Goal: Information Seeking & Learning: Check status

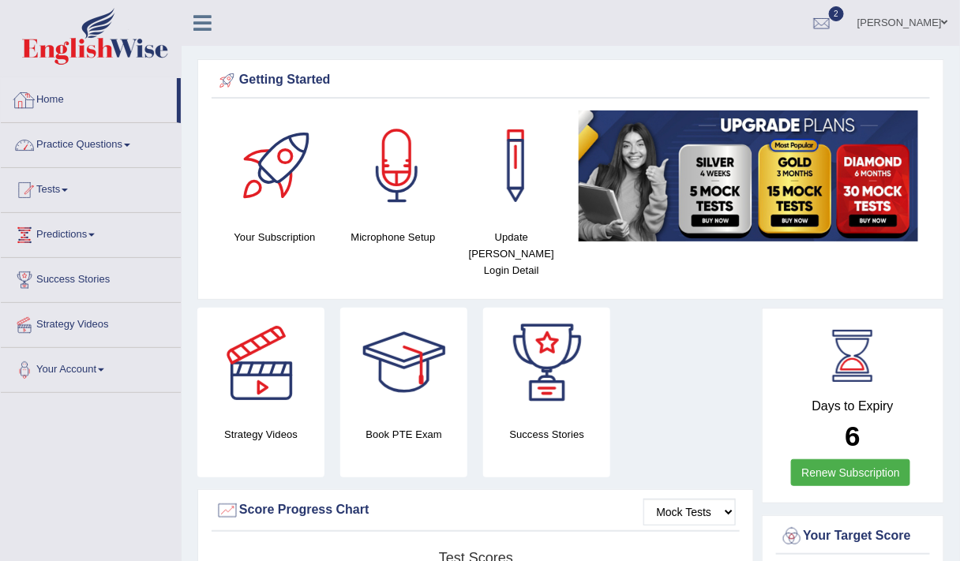
drag, startPoint x: 0, startPoint y: 0, endPoint x: 74, endPoint y: 150, distance: 167.4
click at [74, 150] on link "Practice Questions" at bounding box center [91, 142] width 180 height 39
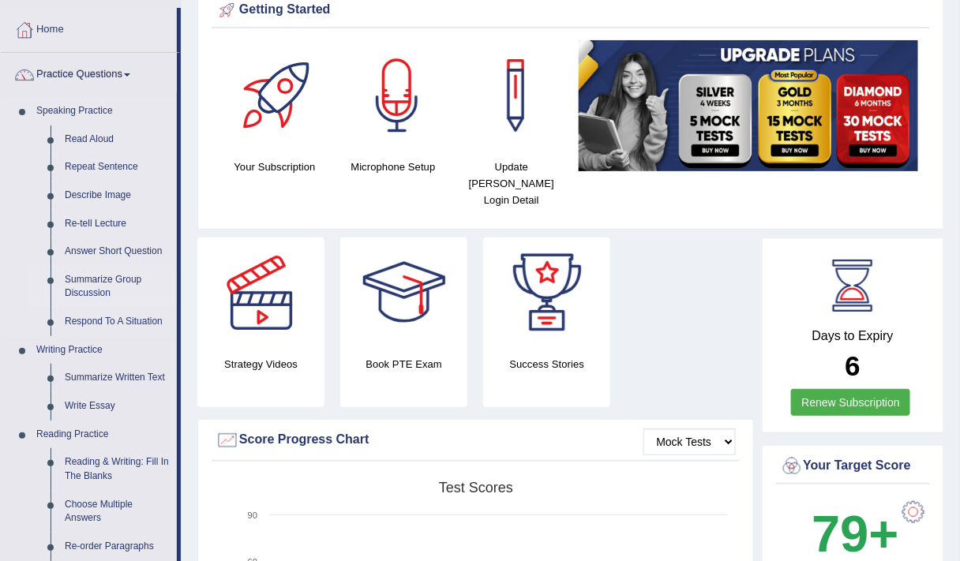
scroll to position [49, 0]
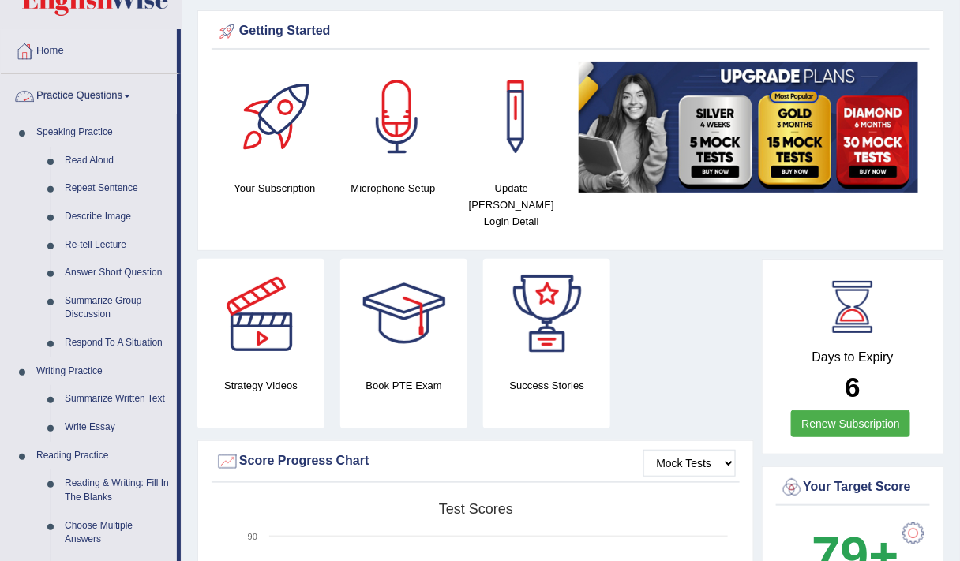
click at [92, 89] on link "Practice Questions" at bounding box center [89, 93] width 176 height 39
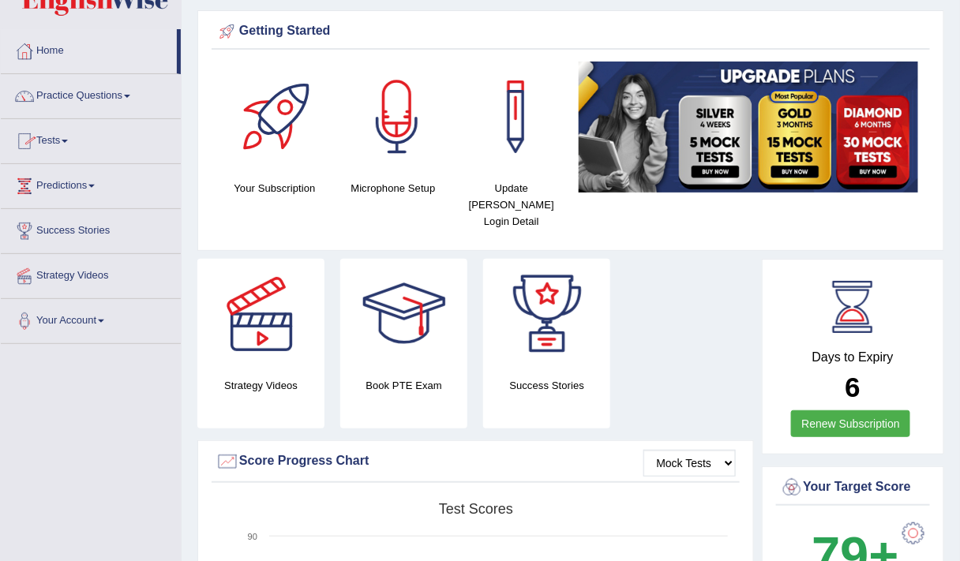
click at [51, 146] on link "Tests" at bounding box center [91, 138] width 180 height 39
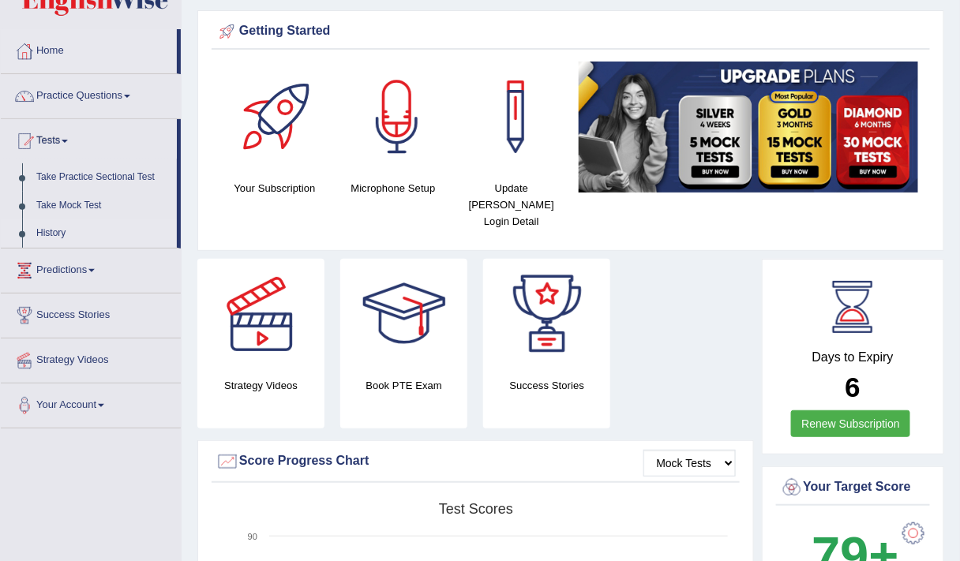
click at [51, 231] on link "History" at bounding box center [103, 233] width 148 height 28
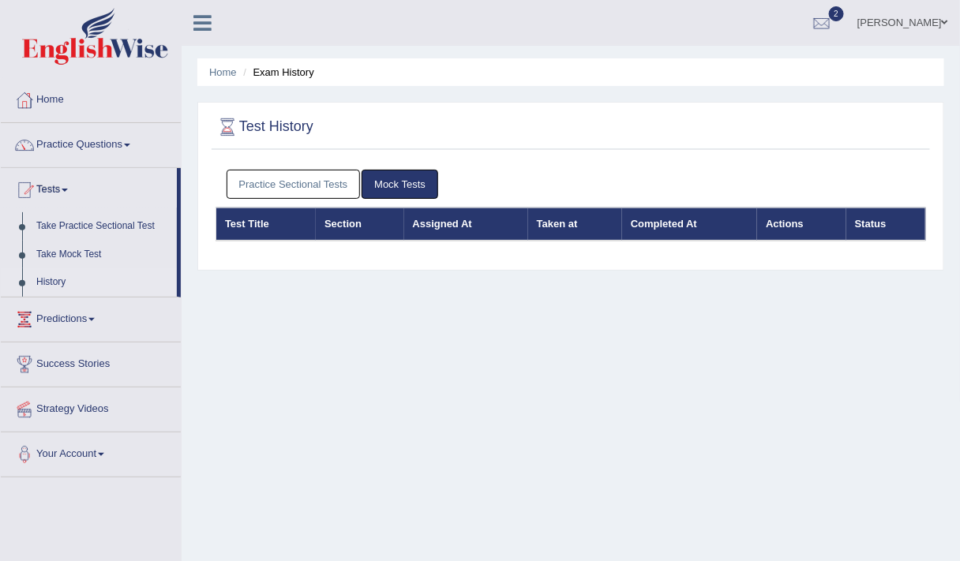
click at [272, 176] on link "Practice Sectional Tests" at bounding box center [294, 184] width 134 height 29
click at [293, 189] on link "Practice Sectional Tests" at bounding box center [294, 184] width 134 height 29
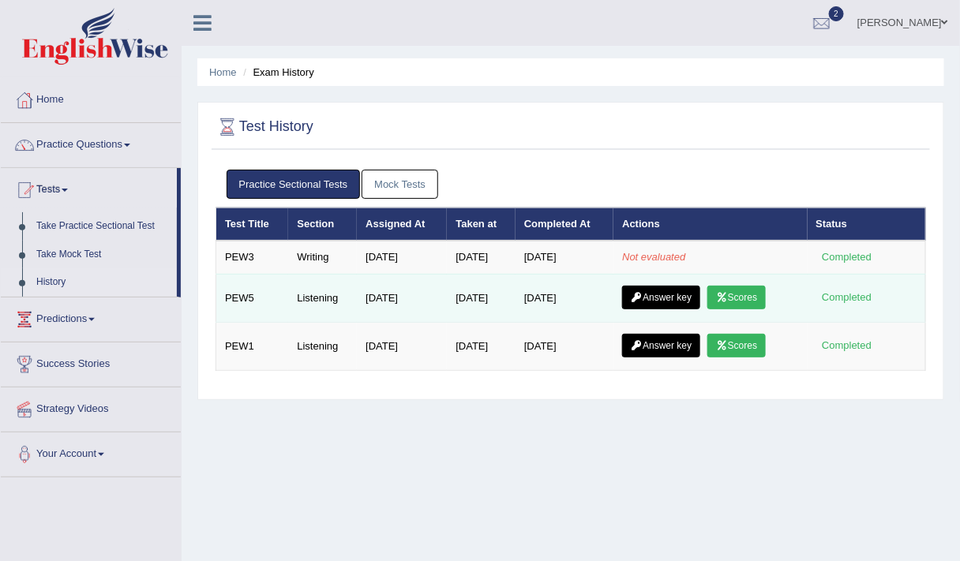
click at [744, 291] on link "Scores" at bounding box center [736, 298] width 58 height 24
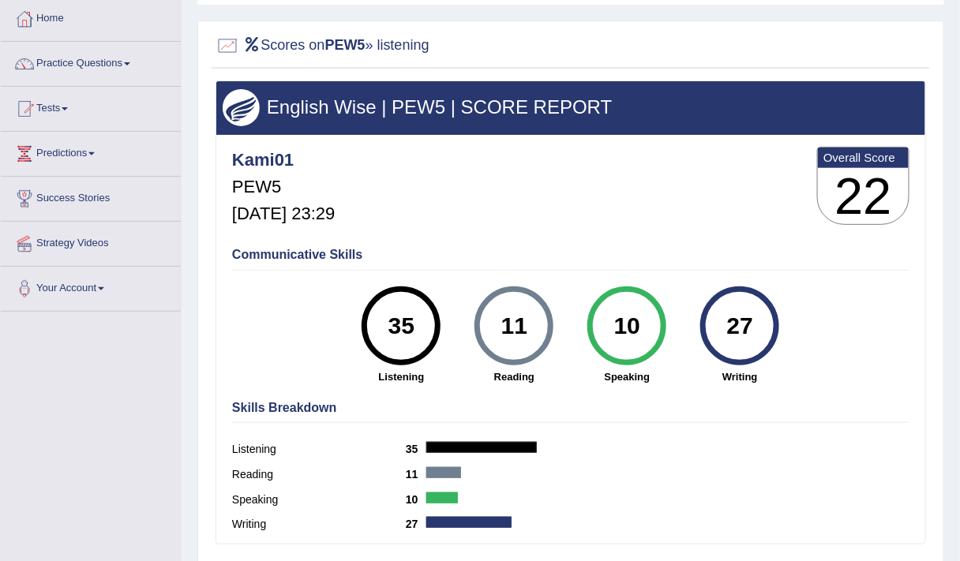
scroll to position [82, 0]
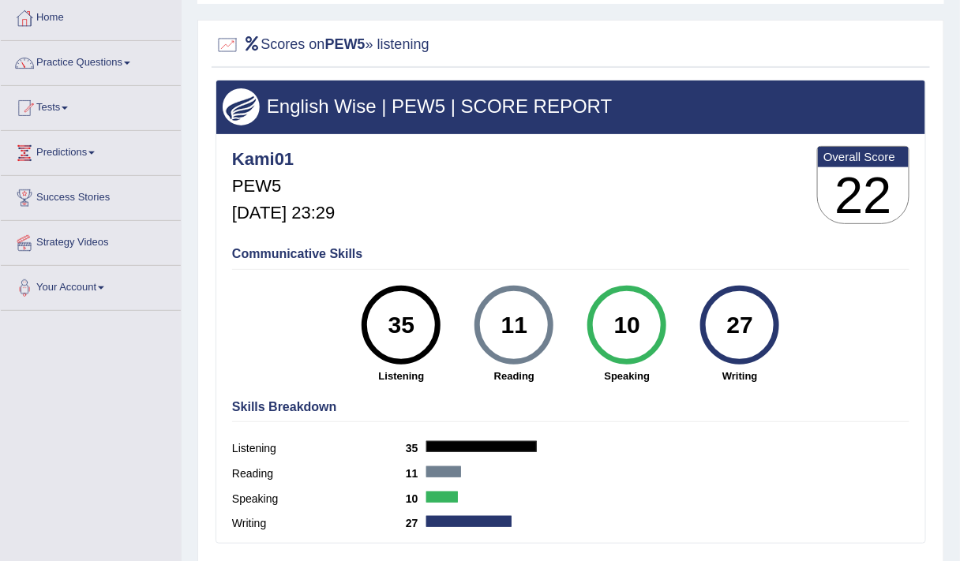
click at [492, 332] on div "11" at bounding box center [515, 325] width 58 height 66
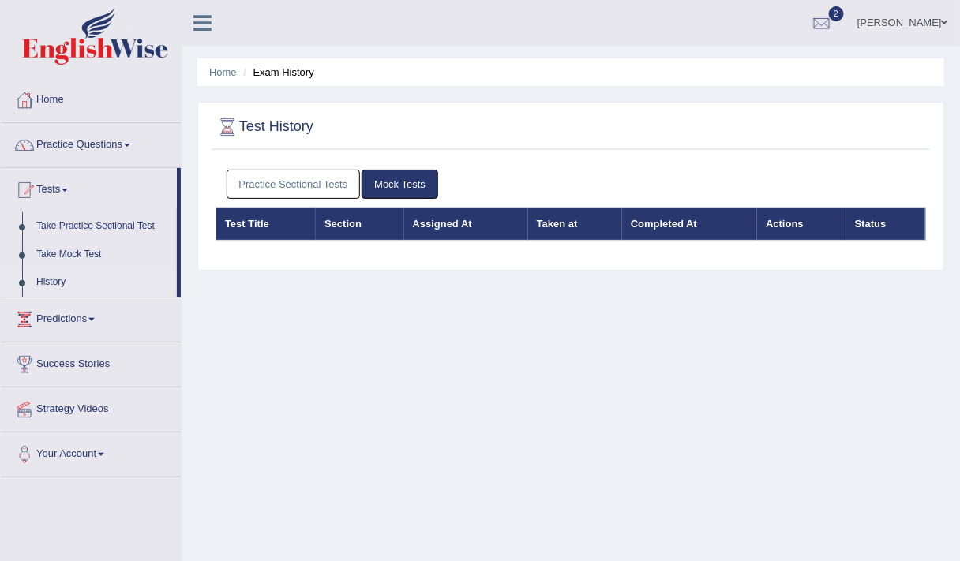
click at [324, 184] on link "Practice Sectional Tests" at bounding box center [294, 184] width 134 height 29
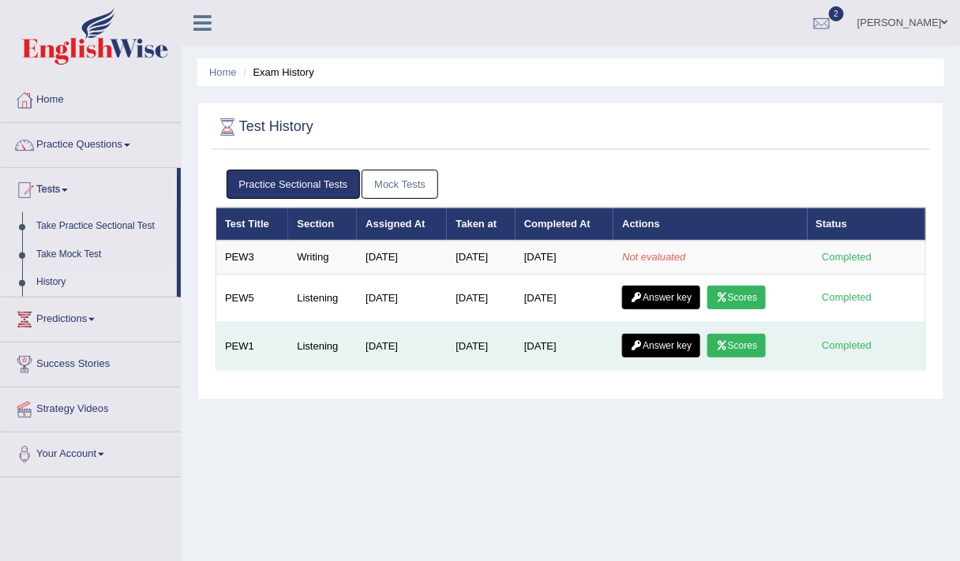
click at [728, 343] on icon at bounding box center [722, 345] width 12 height 9
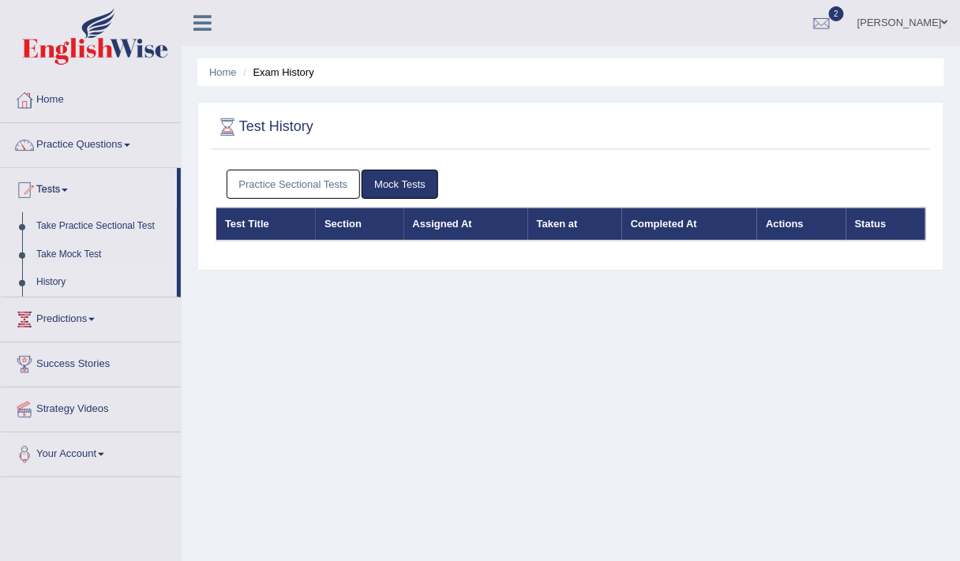
click at [294, 188] on link "Practice Sectional Tests" at bounding box center [294, 184] width 134 height 29
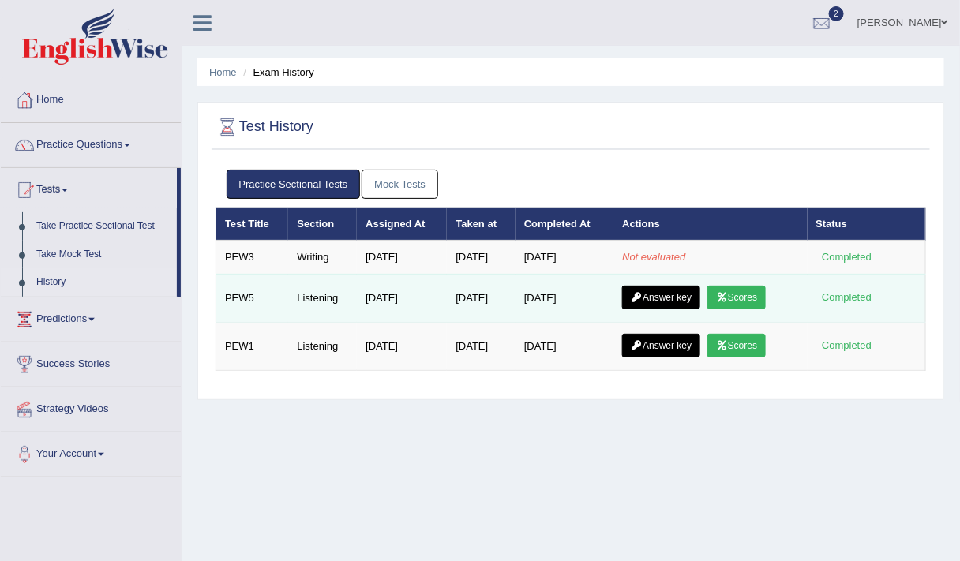
click at [728, 297] on icon at bounding box center [722, 297] width 12 height 9
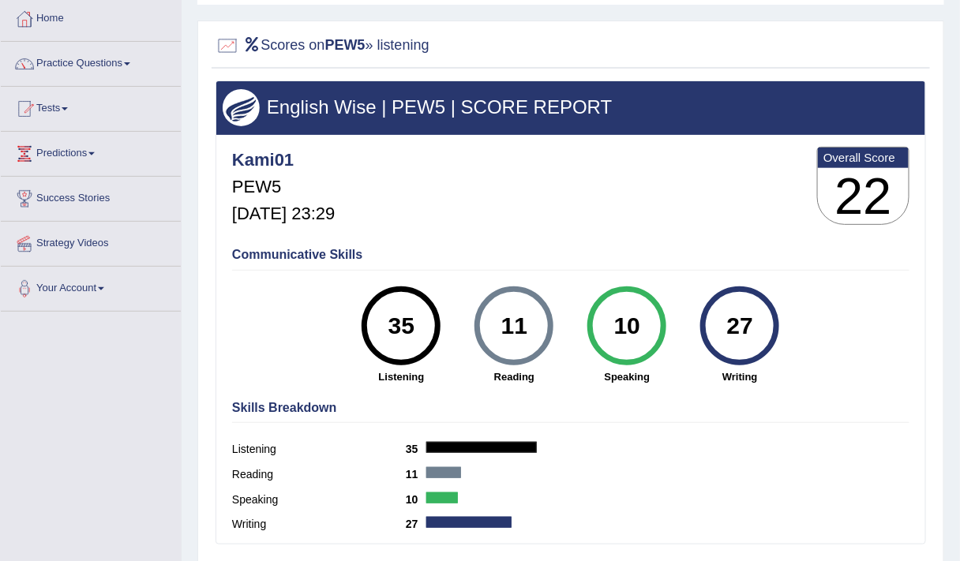
scroll to position [104, 0]
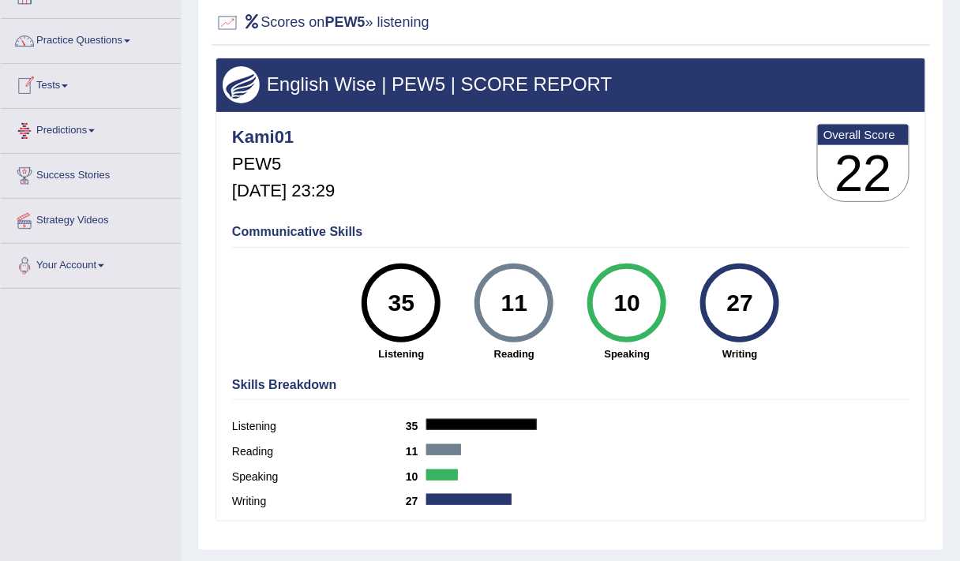
click at [33, 83] on div at bounding box center [25, 86] width 24 height 24
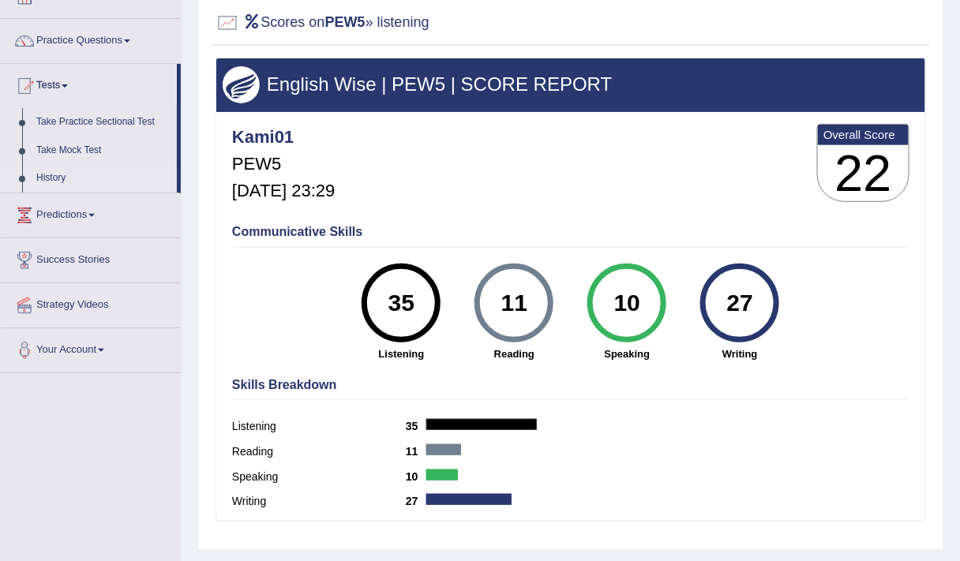
click at [52, 174] on link "History" at bounding box center [103, 178] width 148 height 28
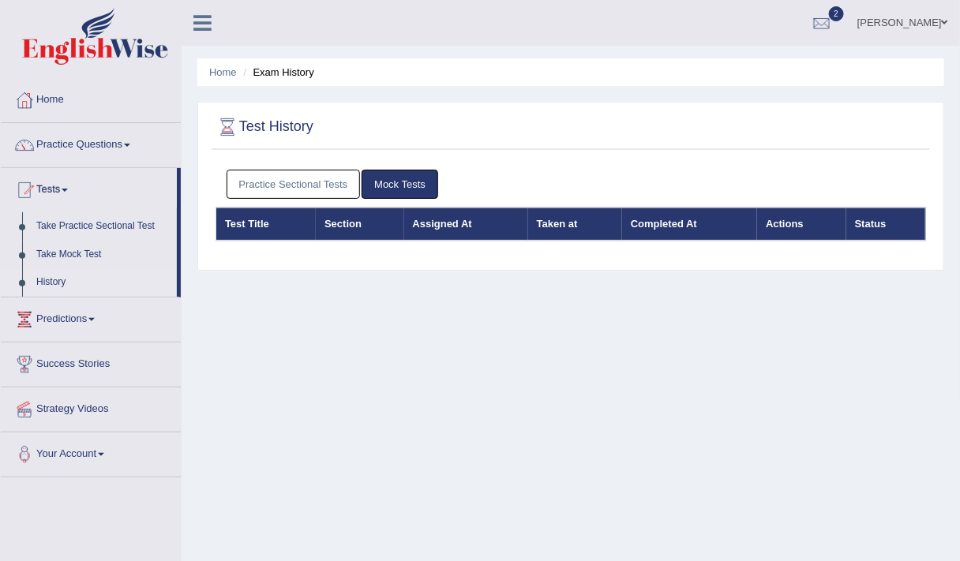
click at [289, 180] on link "Practice Sectional Tests" at bounding box center [294, 184] width 134 height 29
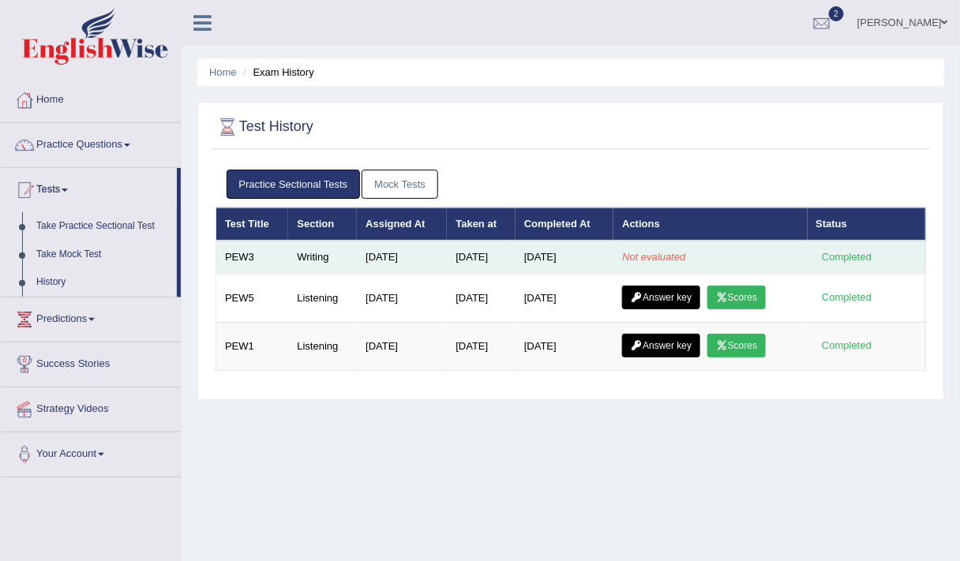
click at [814, 252] on td "Completed" at bounding box center [867, 257] width 118 height 33
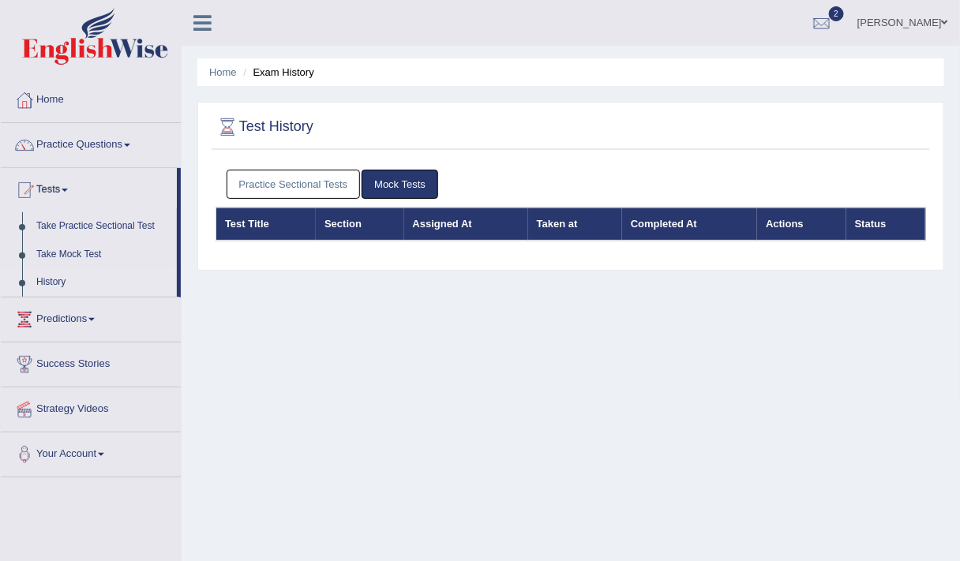
click at [307, 172] on link "Practice Sectional Tests" at bounding box center [294, 184] width 134 height 29
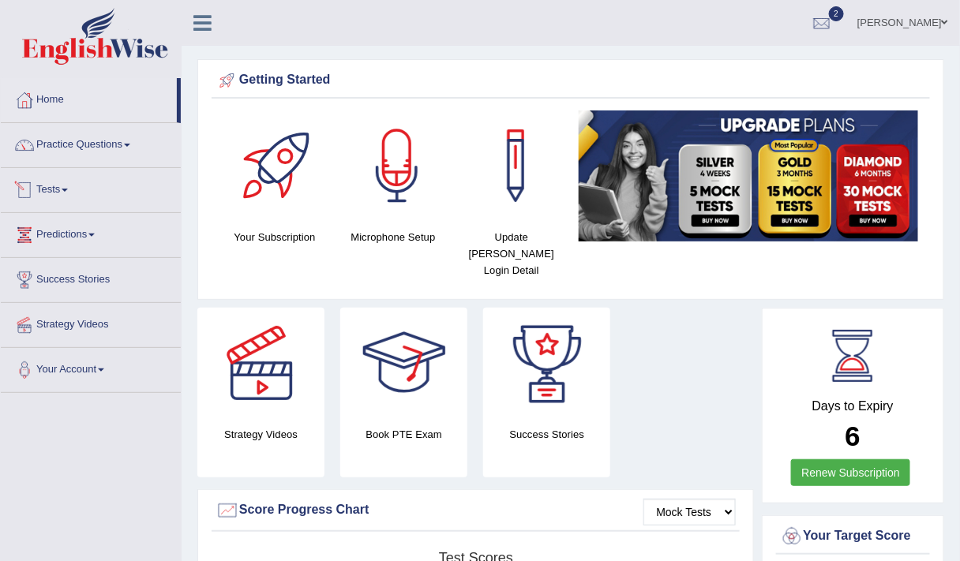
click at [39, 185] on link "Tests" at bounding box center [91, 187] width 180 height 39
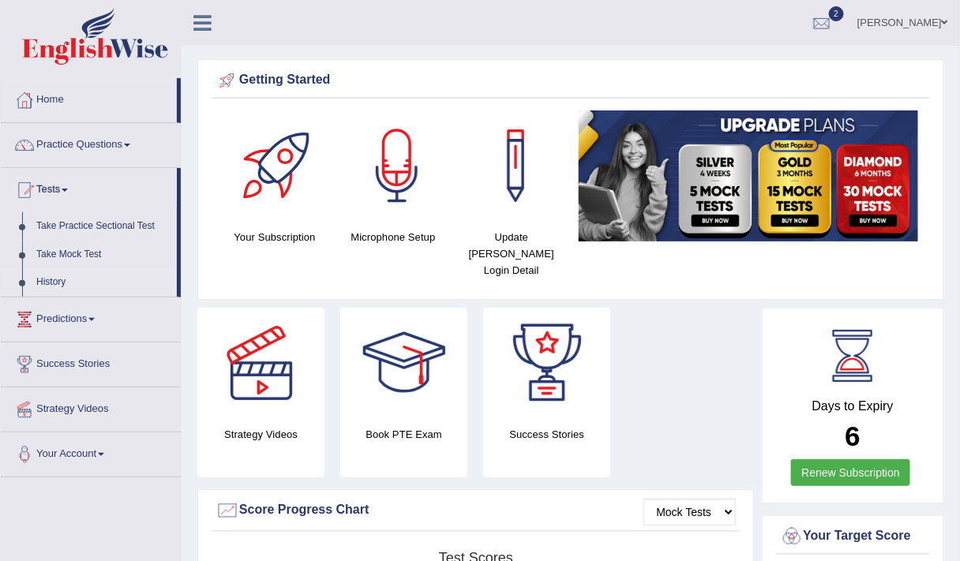
click at [47, 279] on link "History" at bounding box center [103, 282] width 148 height 28
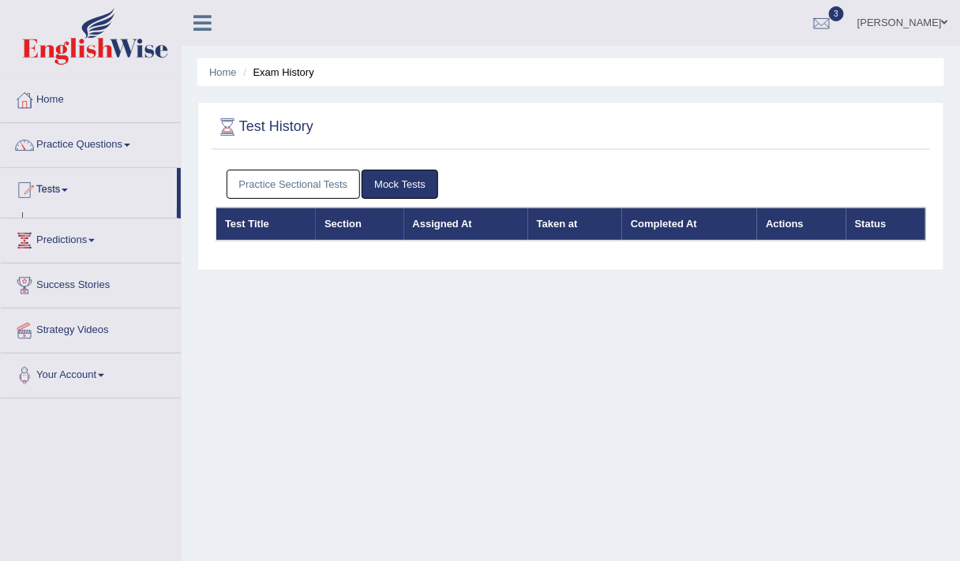
click at [259, 180] on link "Practice Sectional Tests" at bounding box center [294, 184] width 134 height 29
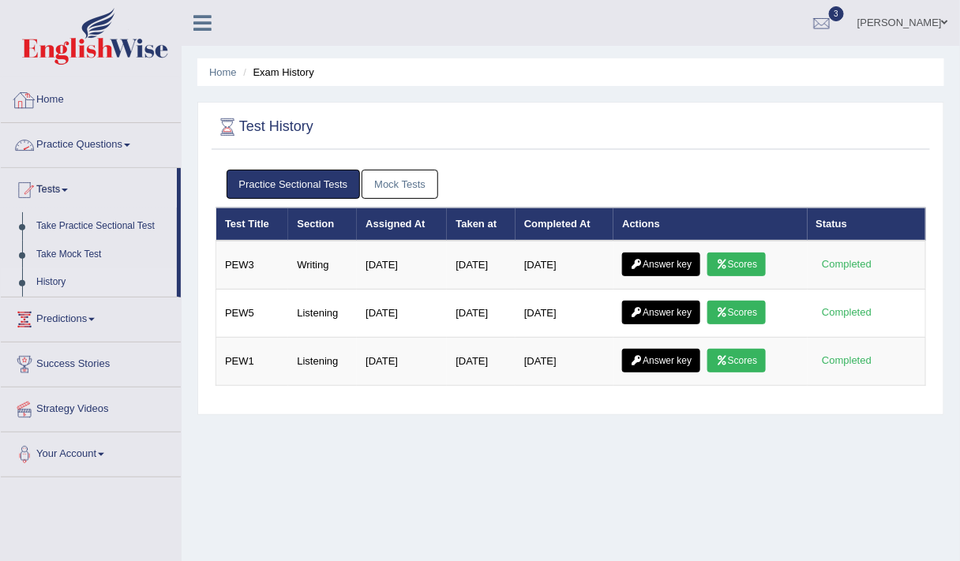
click at [57, 101] on link "Home" at bounding box center [91, 97] width 180 height 39
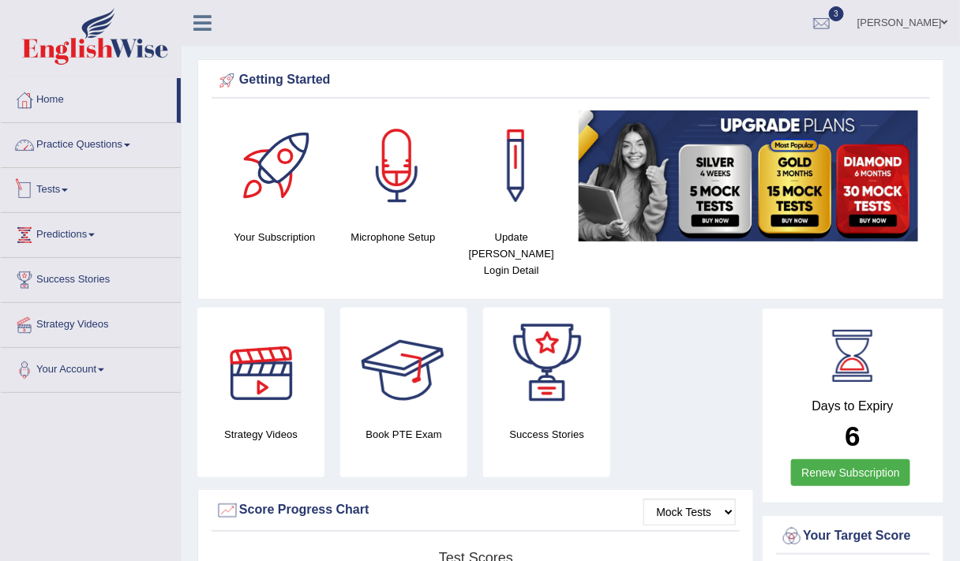
click at [89, 138] on link "Practice Questions" at bounding box center [91, 142] width 180 height 39
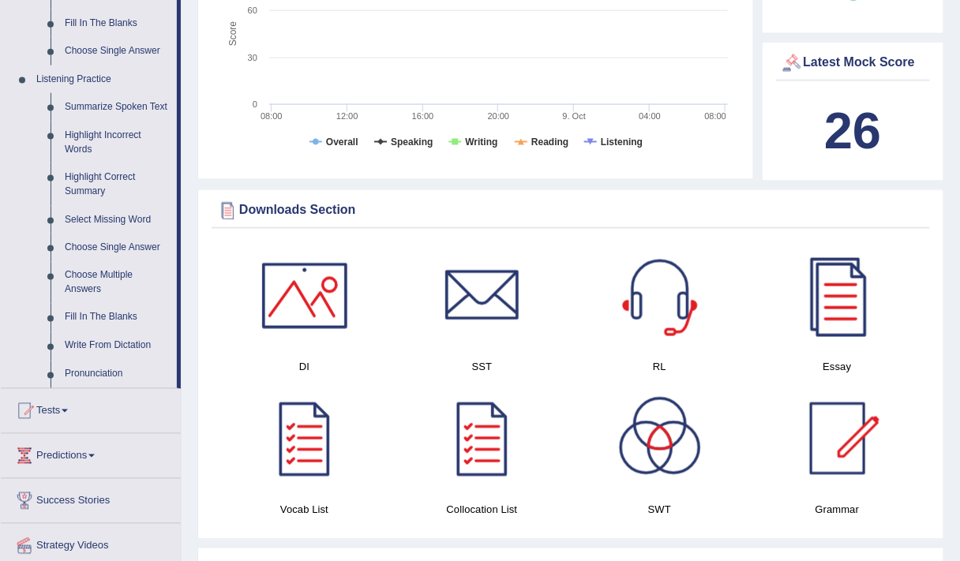
scroll to position [625, 0]
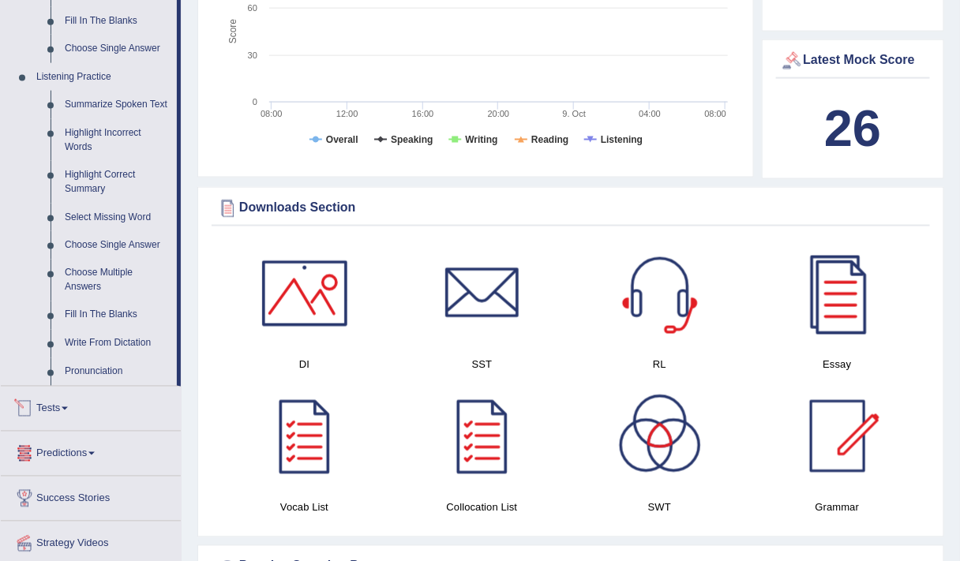
click at [51, 409] on link "Tests" at bounding box center [91, 406] width 180 height 39
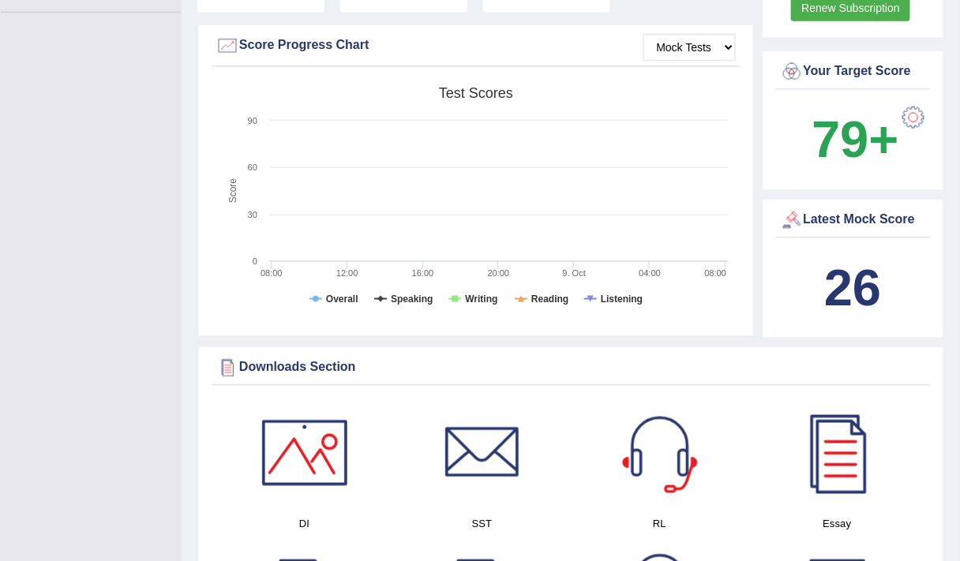
scroll to position [161, 0]
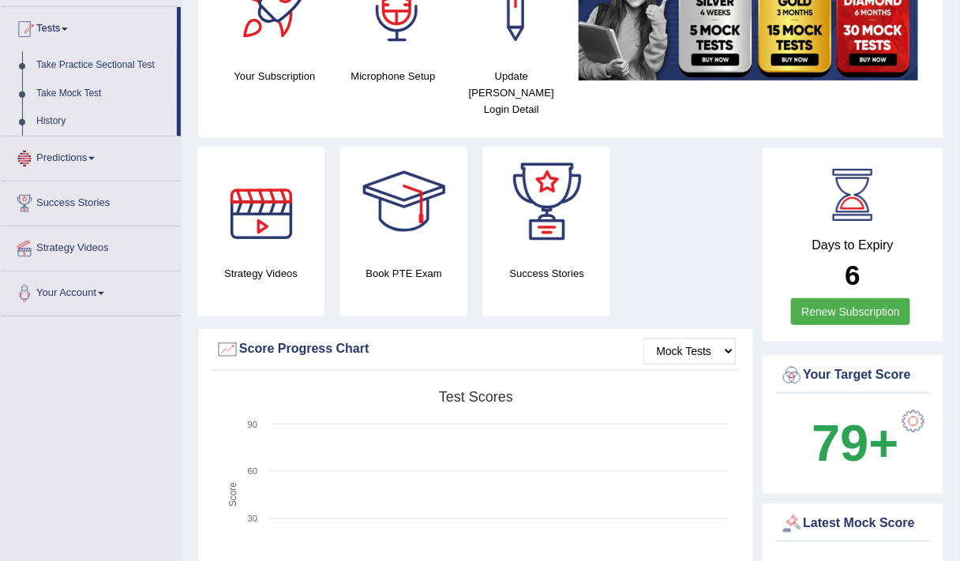
click at [50, 119] on link "History" at bounding box center [103, 121] width 148 height 28
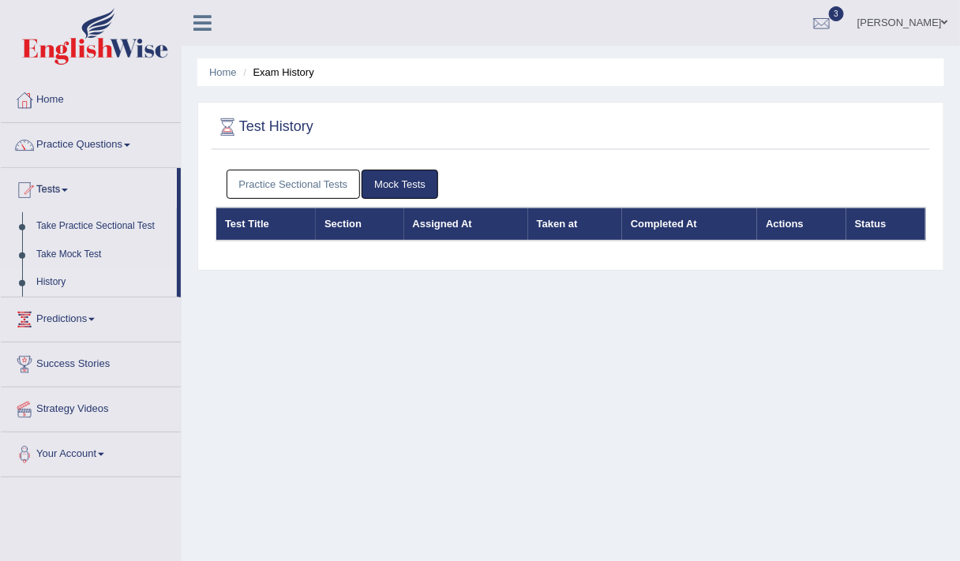
click at [292, 182] on link "Practice Sectional Tests" at bounding box center [294, 184] width 134 height 29
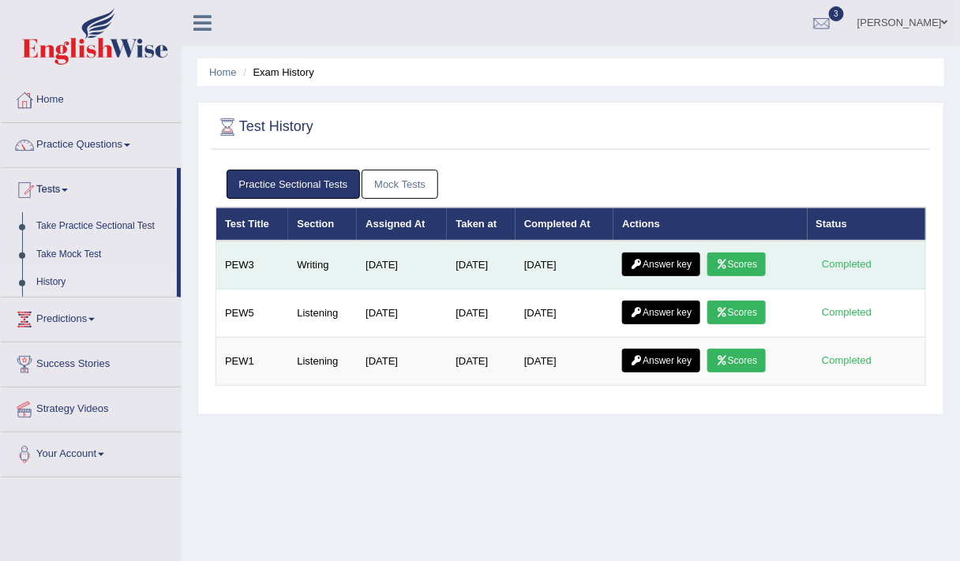
click at [749, 262] on link "Scores" at bounding box center [736, 265] width 58 height 24
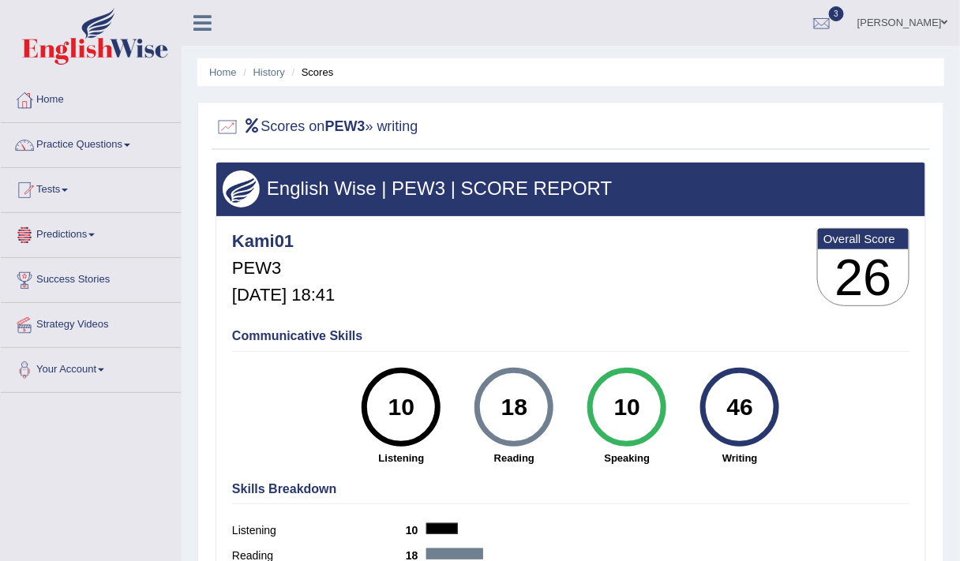
scroll to position [1, 0]
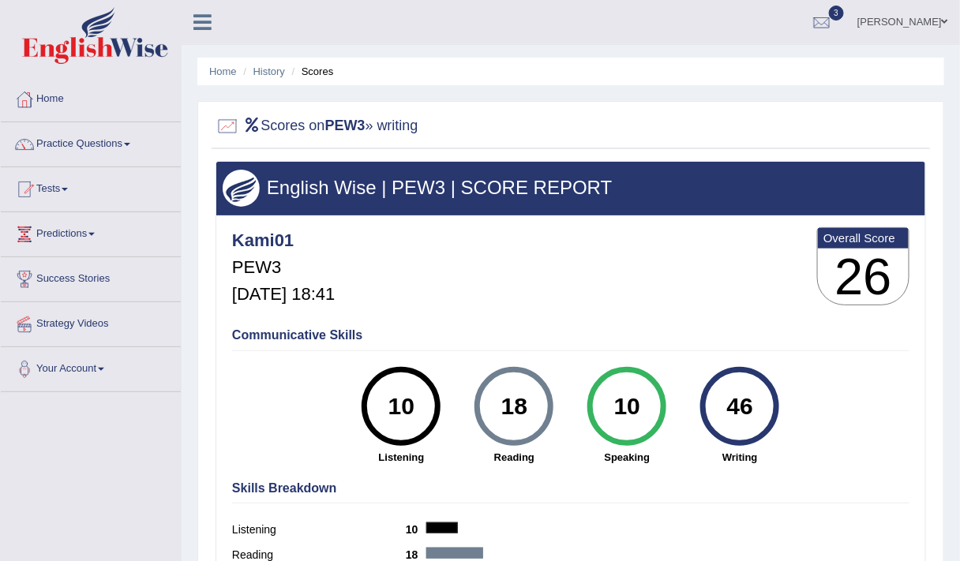
click at [53, 185] on link "Tests" at bounding box center [91, 186] width 180 height 39
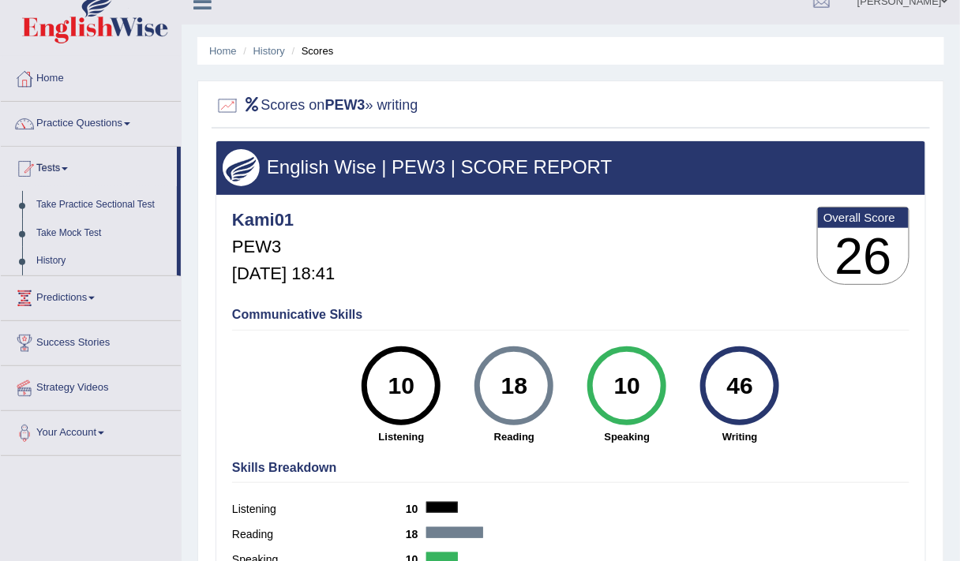
scroll to position [28, 0]
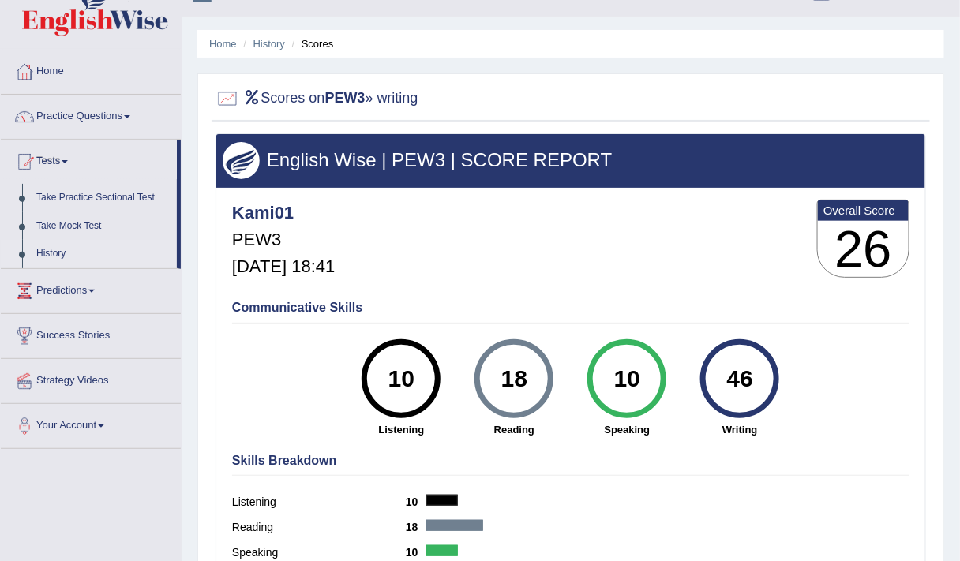
click at [47, 256] on link "History" at bounding box center [103, 254] width 148 height 28
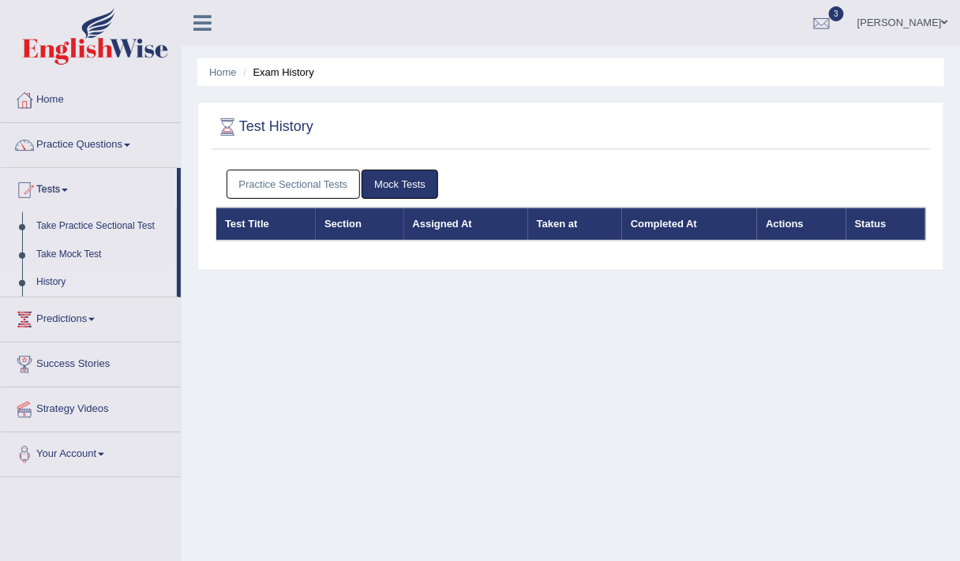
click at [276, 185] on link "Practice Sectional Tests" at bounding box center [294, 184] width 134 height 29
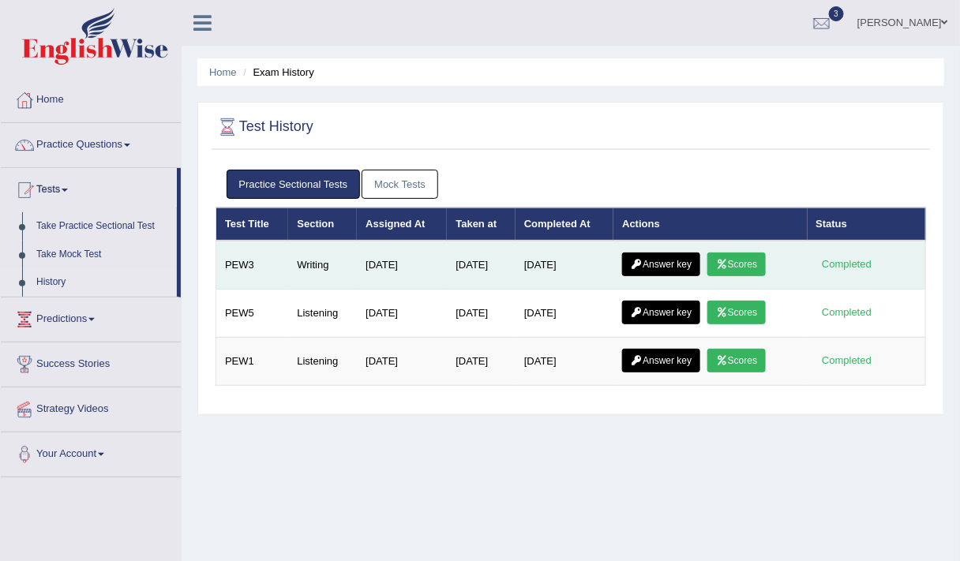
click at [655, 261] on link "Answer key" at bounding box center [661, 265] width 78 height 24
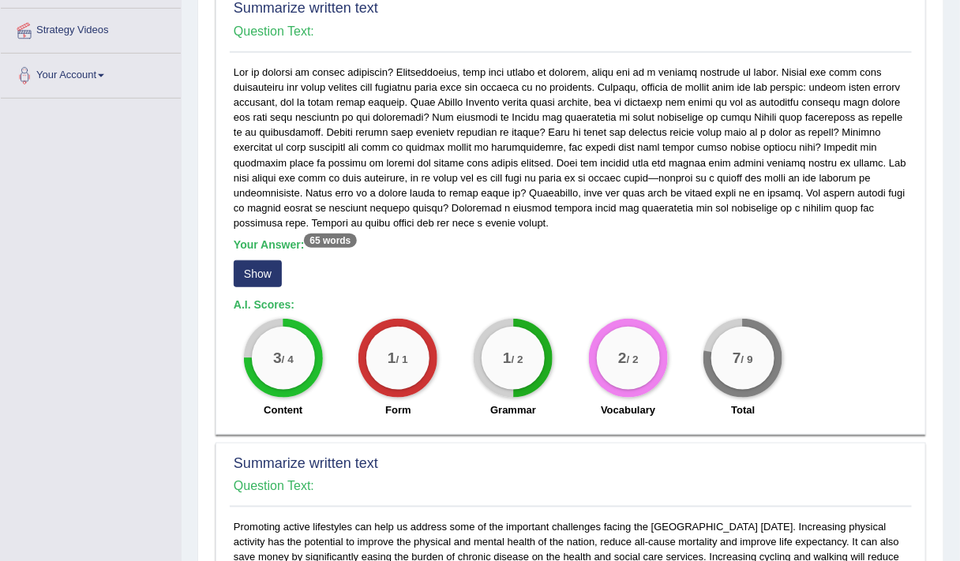
scroll to position [295, 0]
click at [256, 272] on button "Show" at bounding box center [258, 273] width 48 height 27
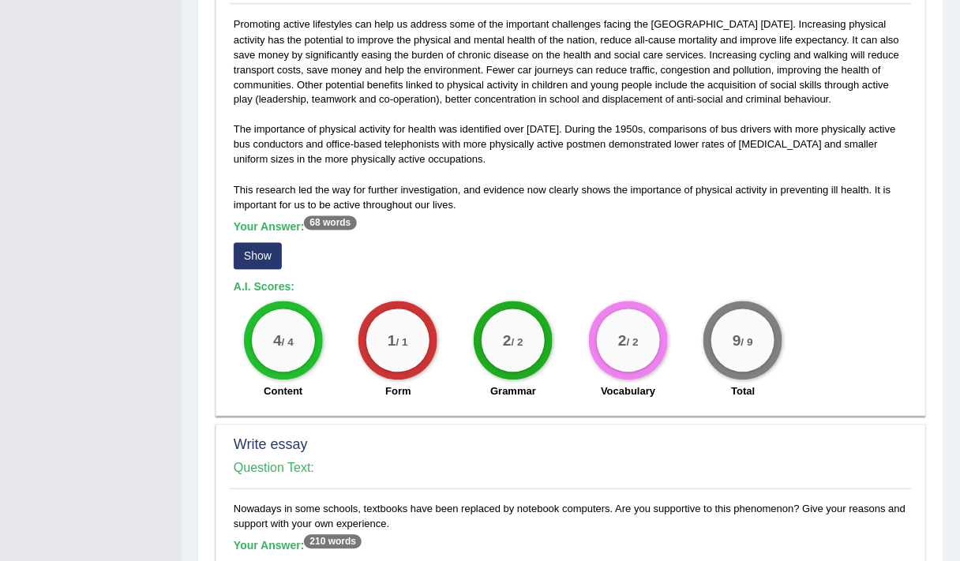
scroll to position [798, 0]
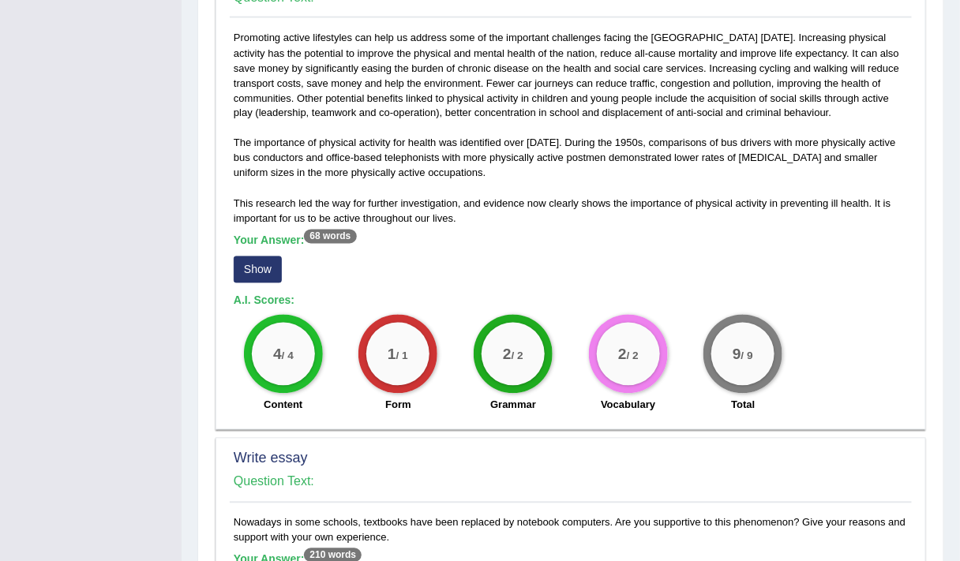
click at [261, 272] on button "Show" at bounding box center [258, 270] width 48 height 27
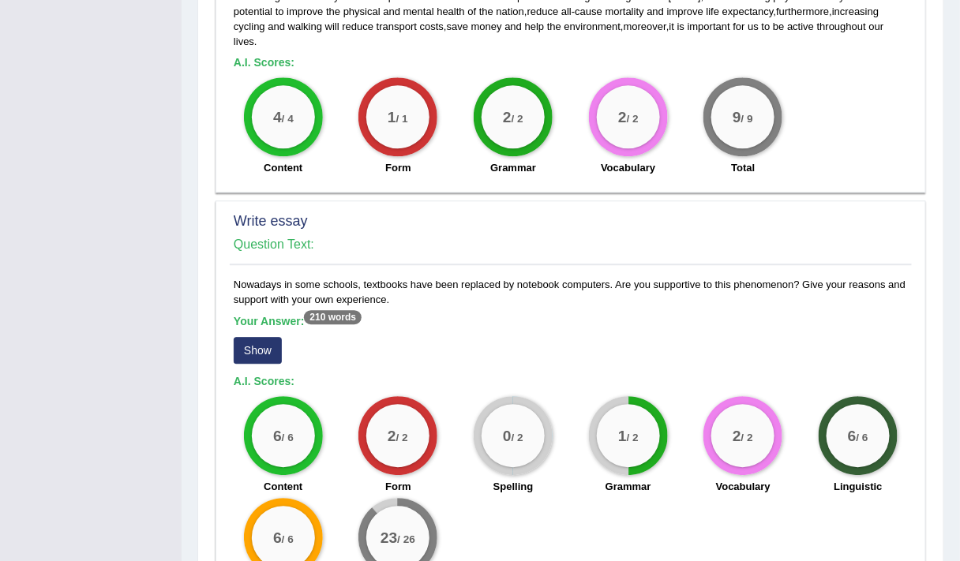
scroll to position [1071, 0]
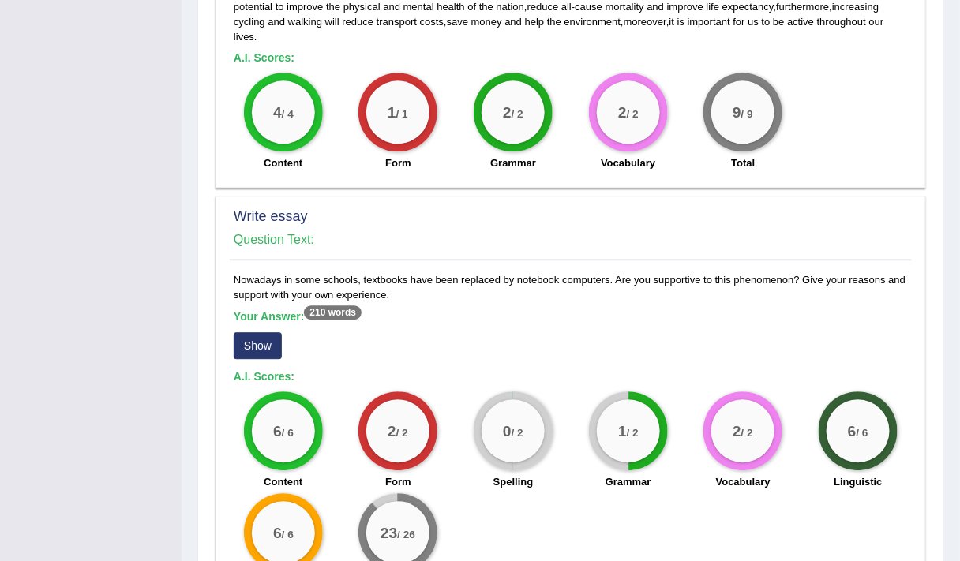
click at [254, 340] on button "Show" at bounding box center [258, 345] width 48 height 27
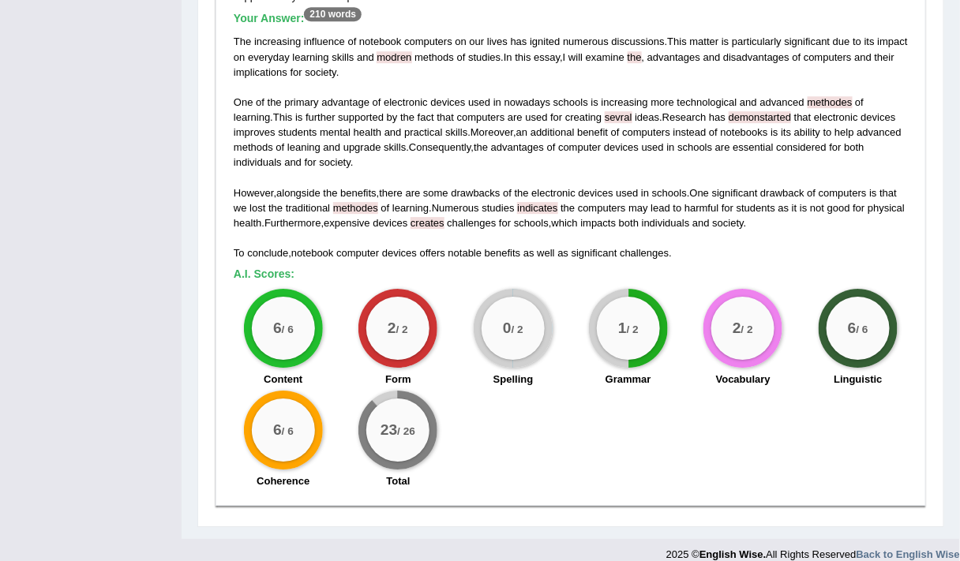
scroll to position [1375, 0]
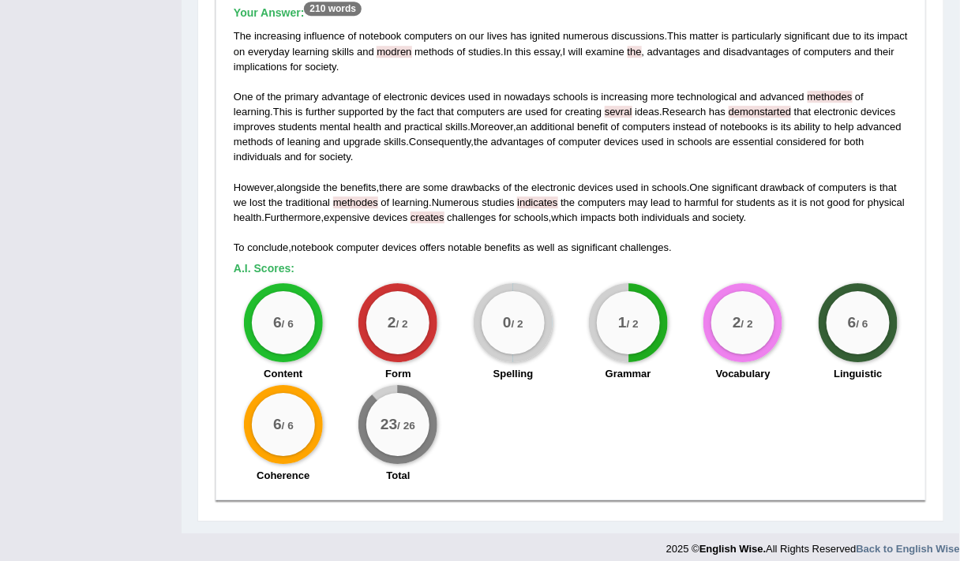
click at [608, 219] on div "The increasing influence of notebook computers on our lives has ignited numerou…" at bounding box center [571, 141] width 674 height 227
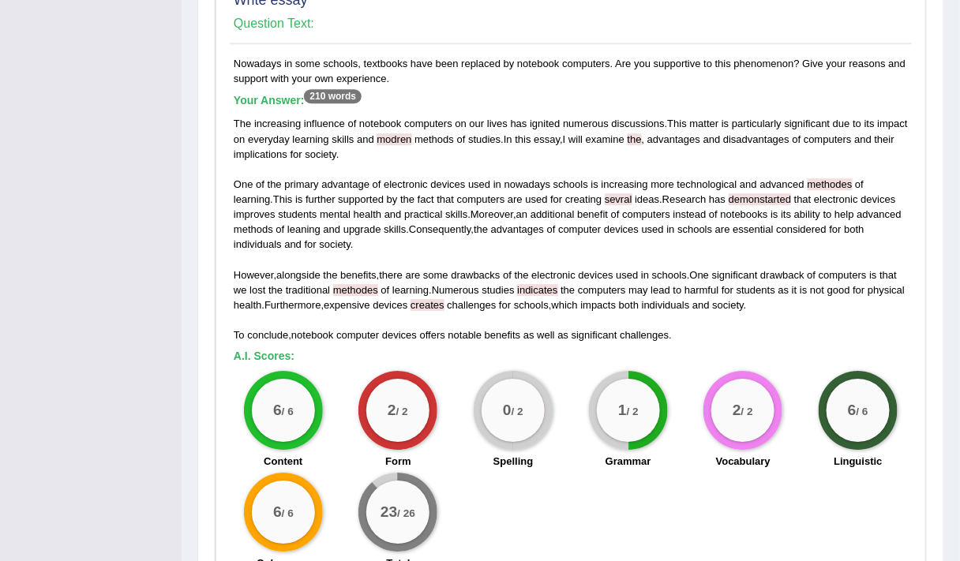
scroll to position [1288, 0]
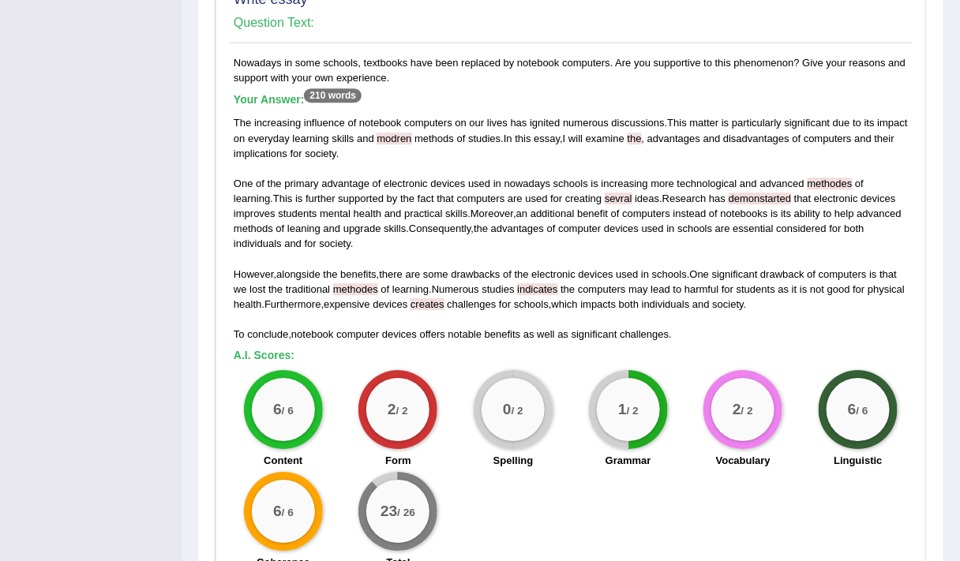
click at [915, 138] on div "Write essay Question Text: Nowadays in some schools, textbooks have been replac…" at bounding box center [571, 283] width 711 height 609
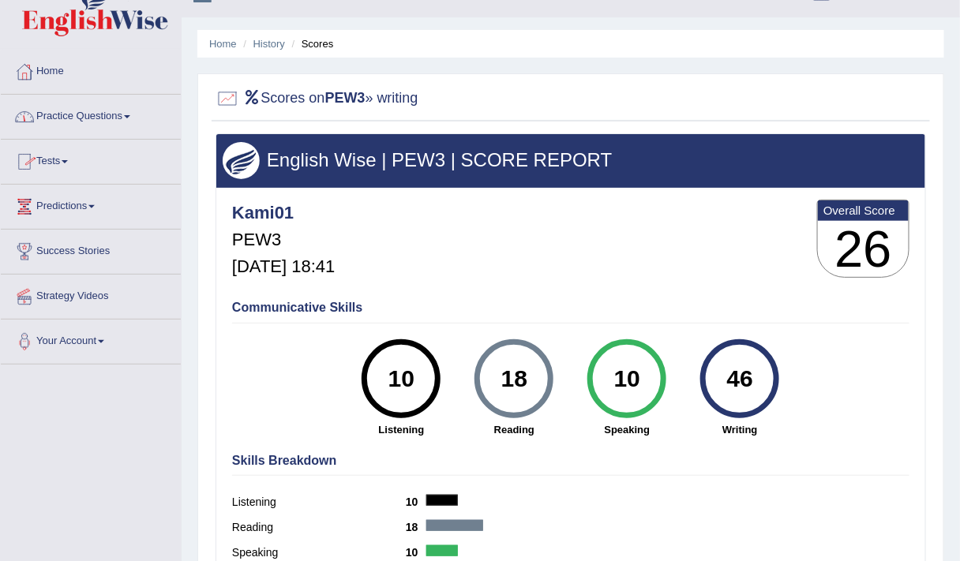
click at [57, 159] on link "Tests" at bounding box center [91, 159] width 180 height 39
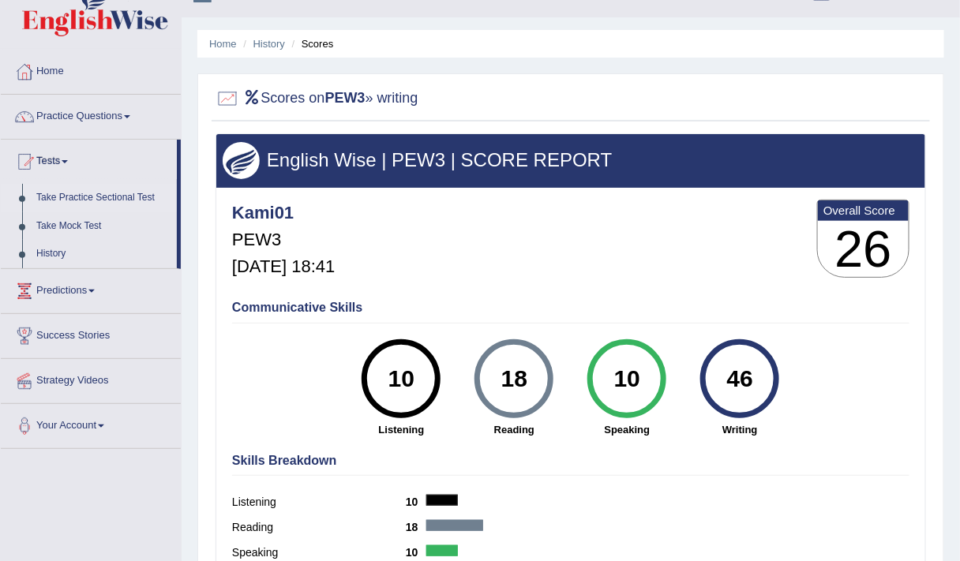
click at [86, 193] on link "Take Practice Sectional Test" at bounding box center [103, 198] width 148 height 28
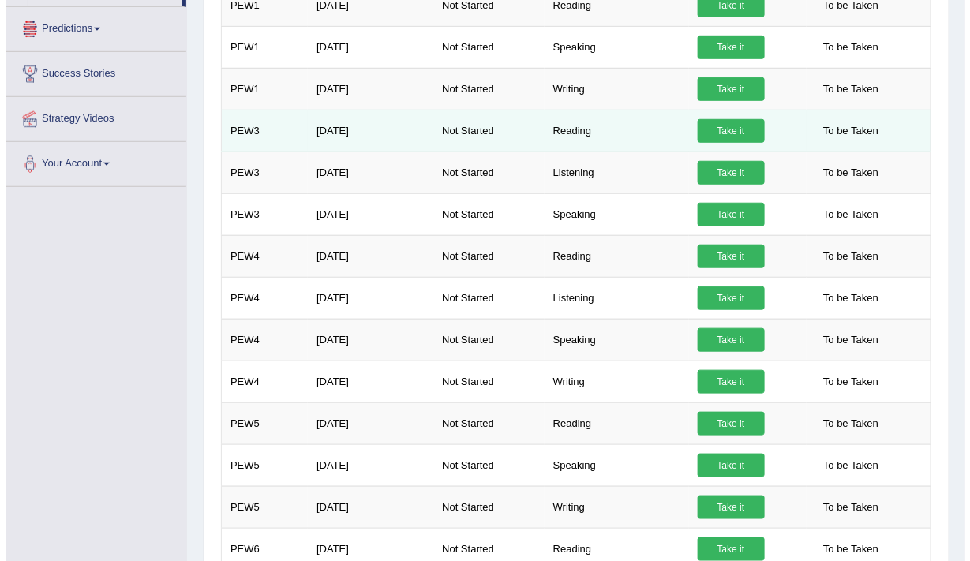
scroll to position [291, 0]
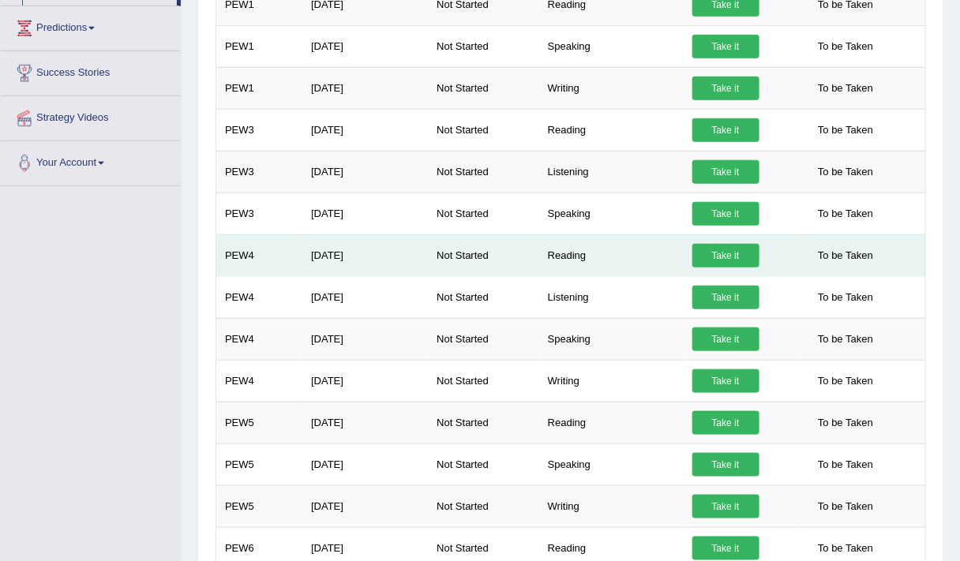
click at [723, 252] on link "Take it" at bounding box center [725, 256] width 67 height 24
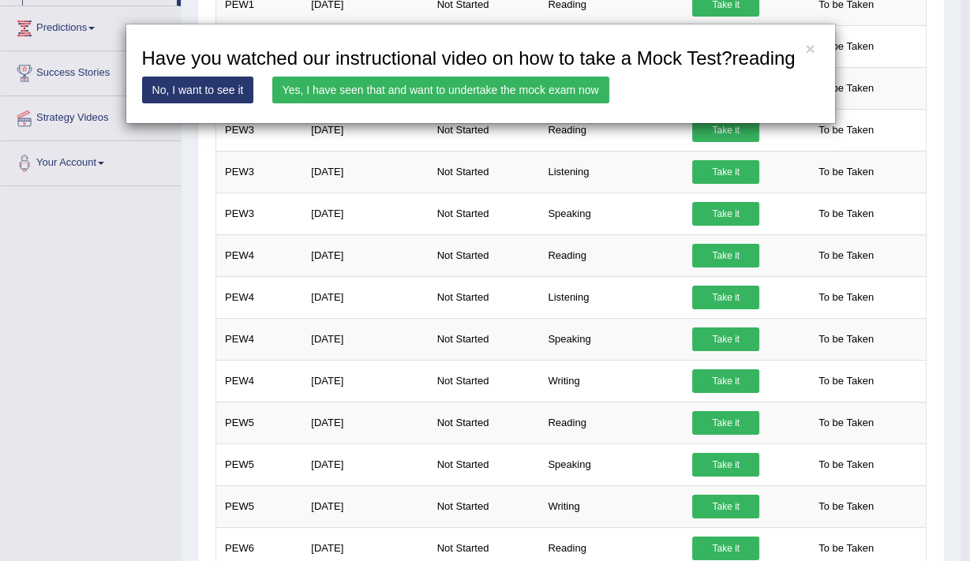
click at [468, 82] on link "Yes, I have seen that and want to undertake the mock exam now" at bounding box center [440, 90] width 337 height 27
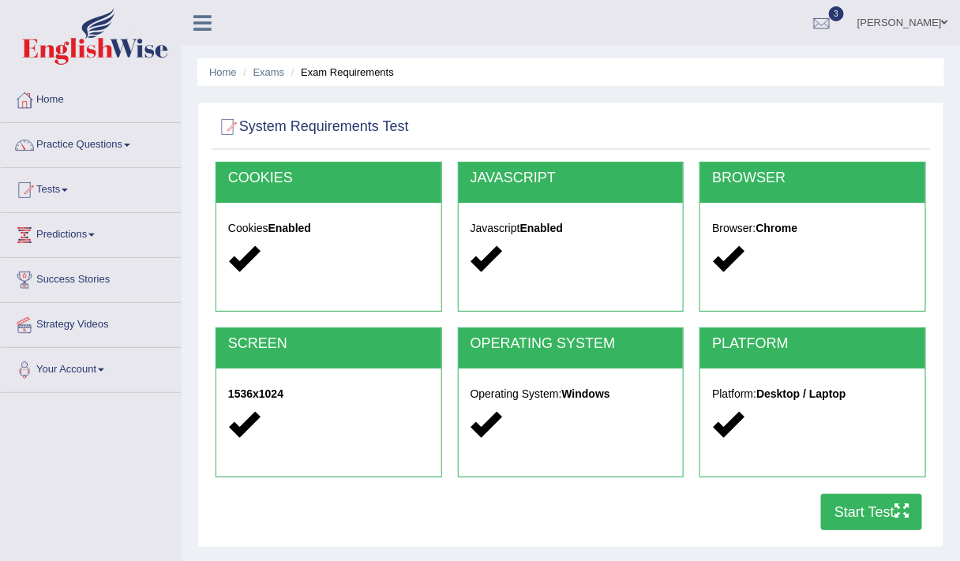
scroll to position [267, 0]
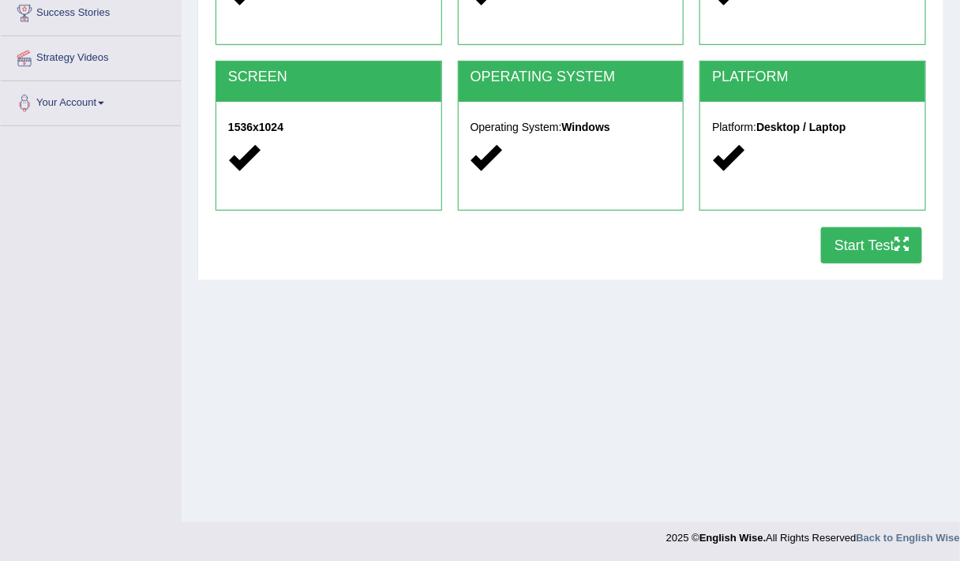
click at [861, 246] on button "Start Test" at bounding box center [871, 245] width 101 height 36
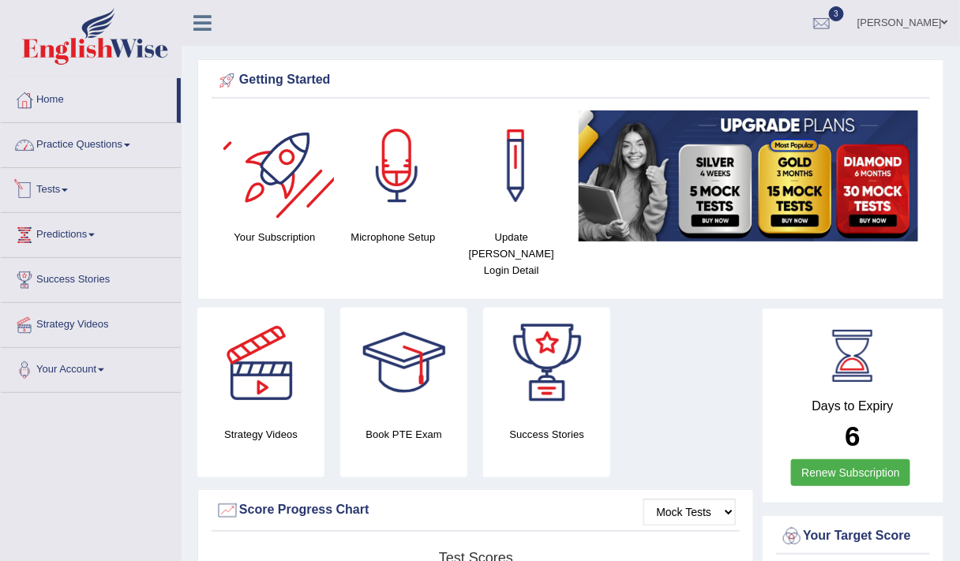
click at [95, 146] on link "Practice Questions" at bounding box center [91, 142] width 180 height 39
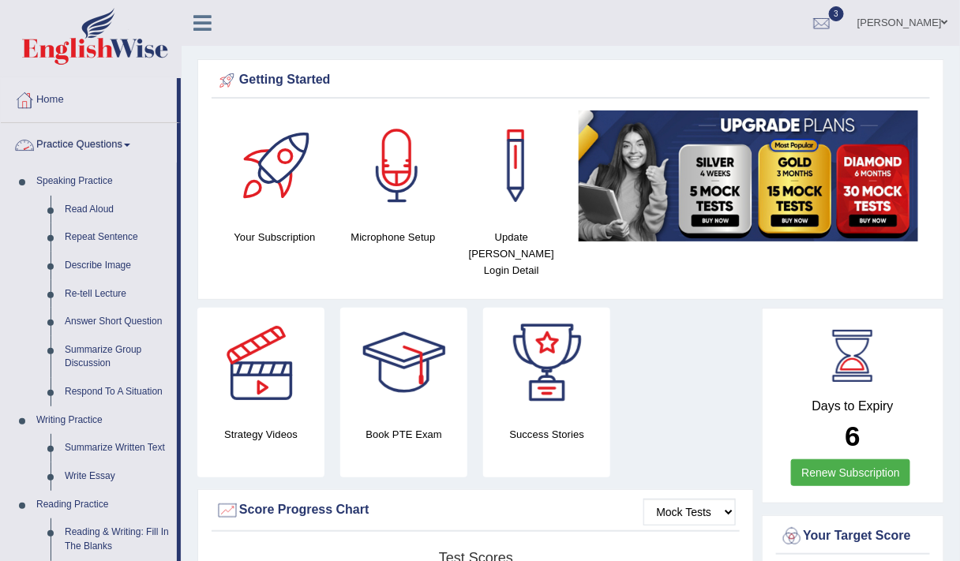
click at [89, 145] on link "Practice Questions" at bounding box center [89, 142] width 176 height 39
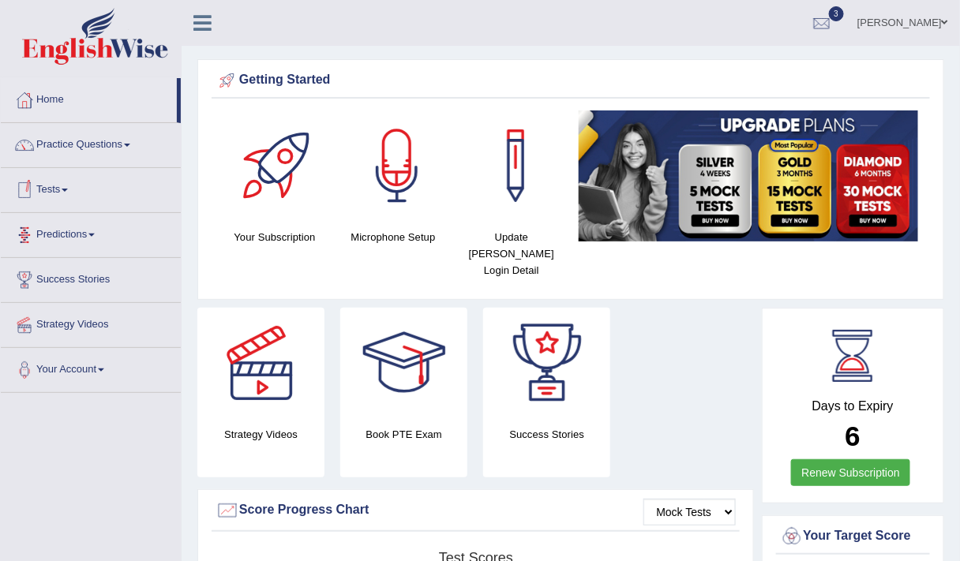
click at [52, 193] on link "Tests" at bounding box center [91, 187] width 180 height 39
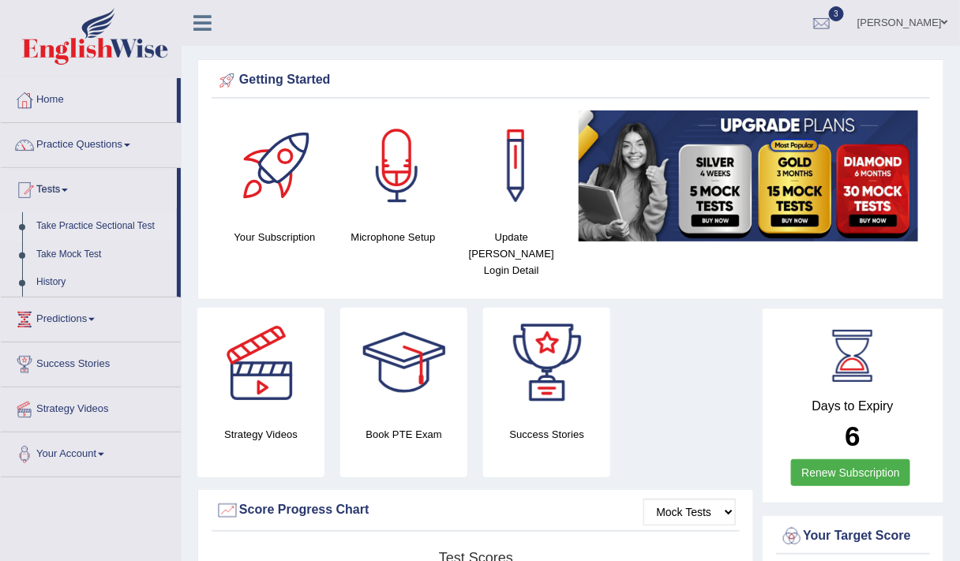
click at [66, 224] on link "Take Practice Sectional Test" at bounding box center [103, 226] width 148 height 28
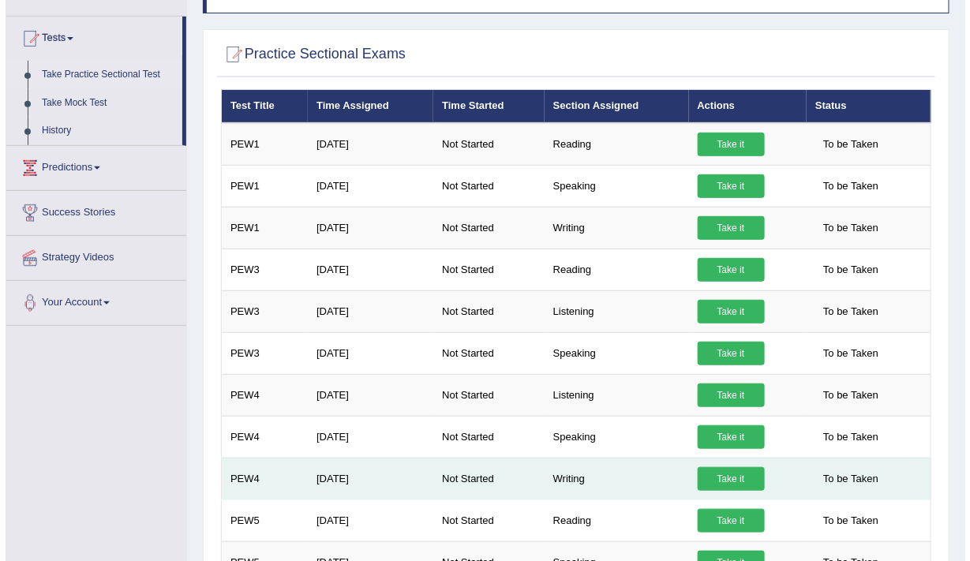
scroll to position [149, 0]
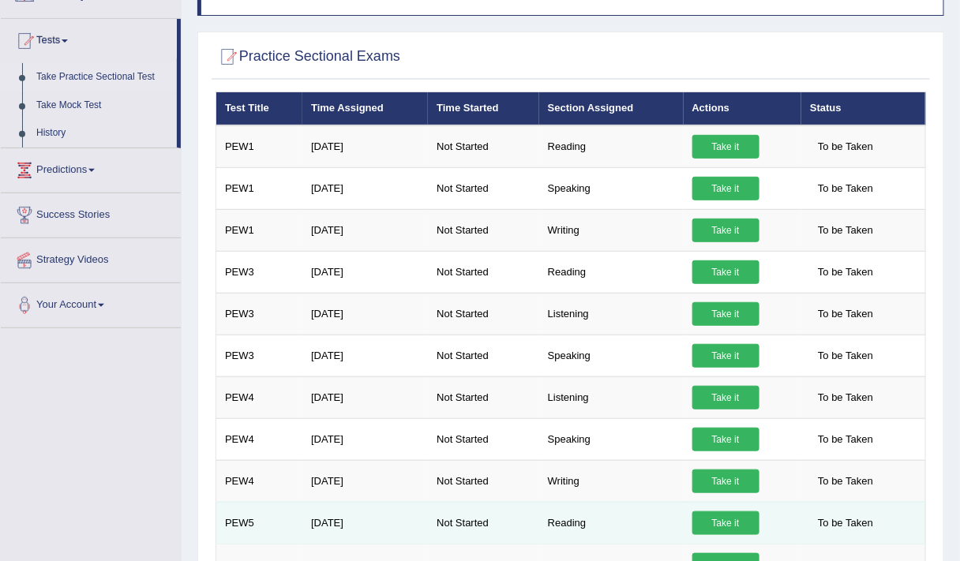
click at [708, 516] on link "Take it" at bounding box center [725, 524] width 67 height 24
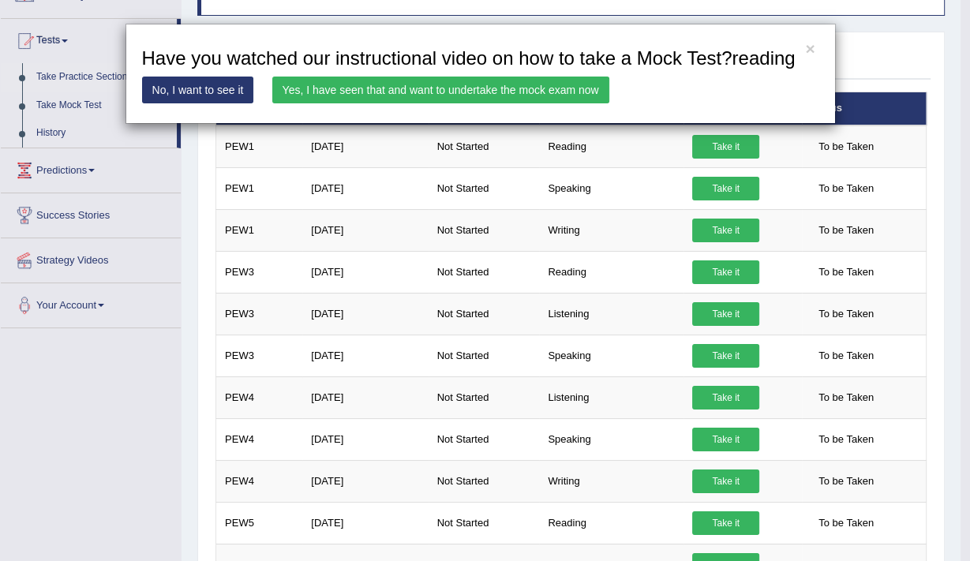
click at [475, 96] on link "Yes, I have seen that and want to undertake the mock exam now" at bounding box center [440, 90] width 337 height 27
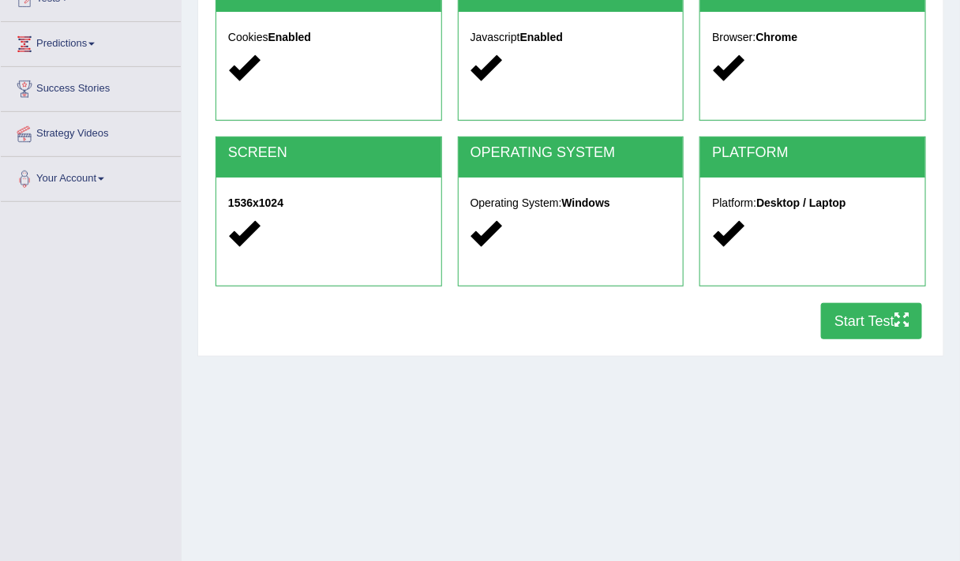
scroll to position [185, 0]
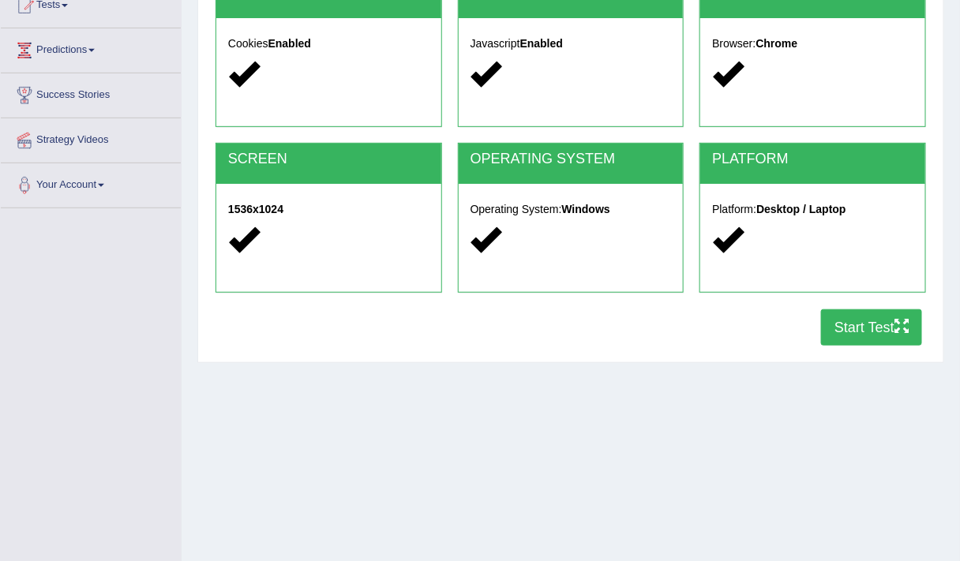
click at [859, 338] on button "Start Test" at bounding box center [871, 327] width 101 height 36
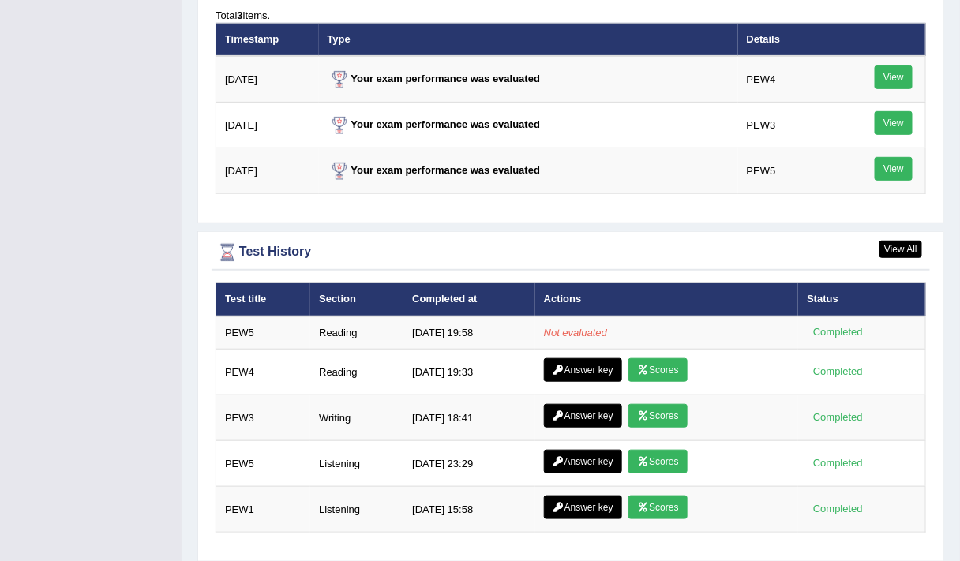
scroll to position [1984, 0]
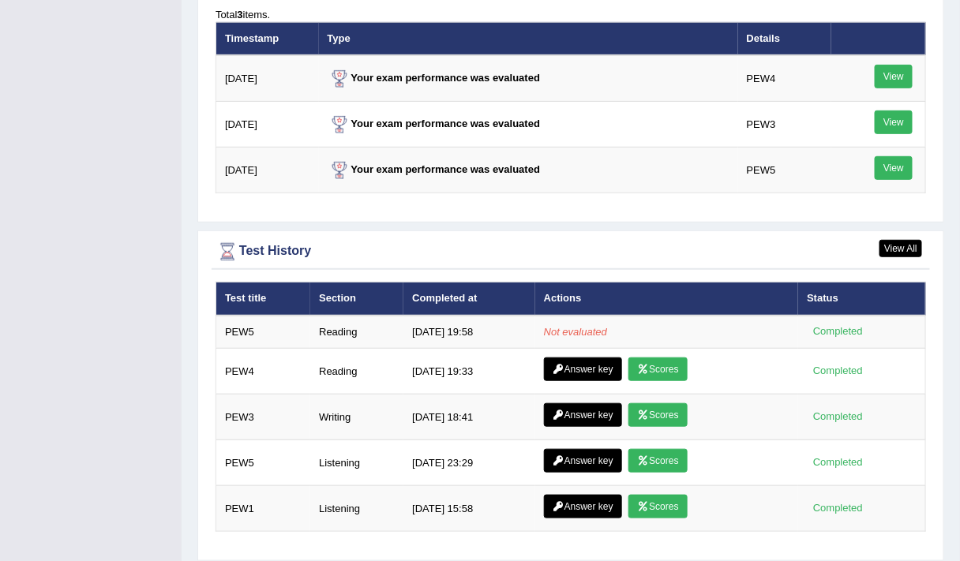
click at [474, 349] on td "10/9/25 19:33" at bounding box center [469, 372] width 132 height 46
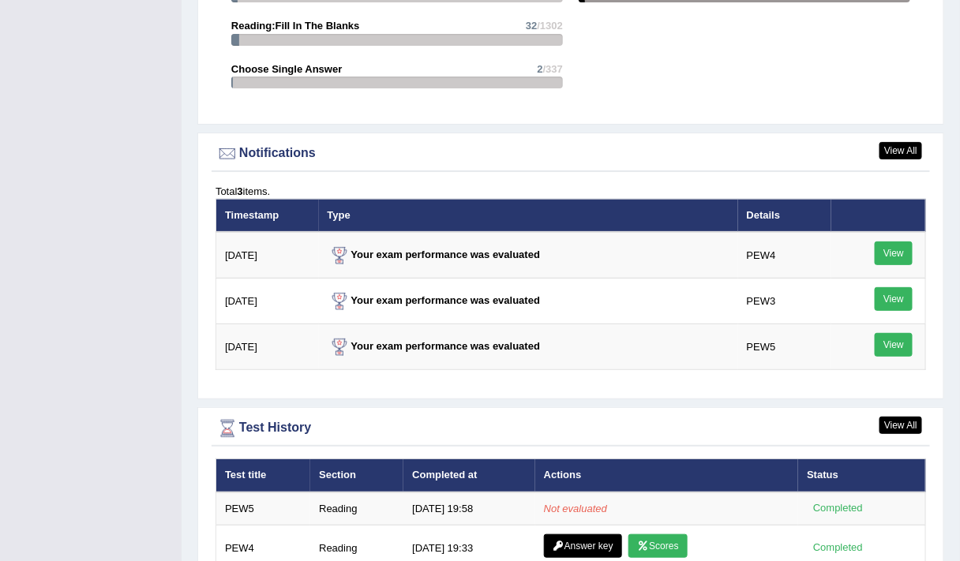
scroll to position [1806, 0]
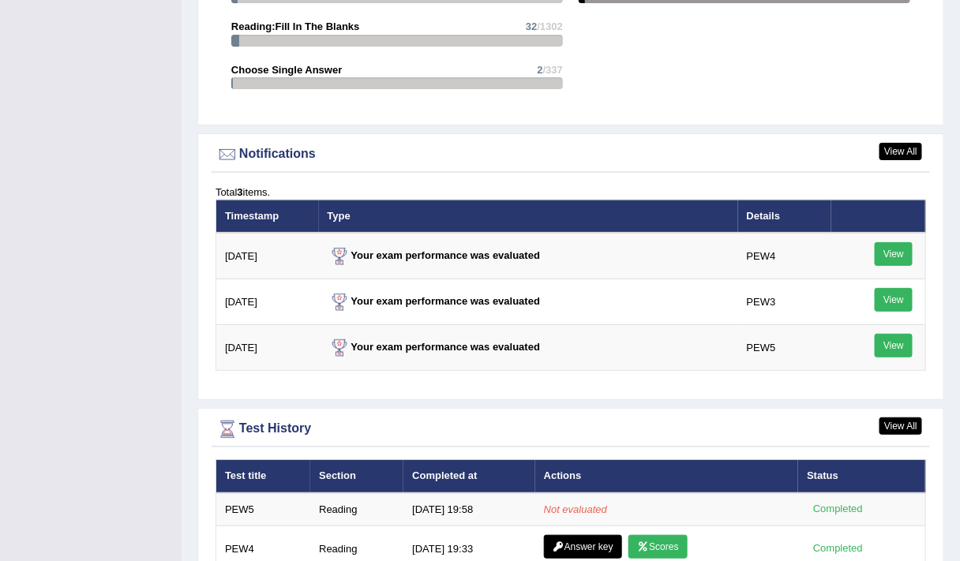
click at [474, 329] on td "Your exam performance was evaluated" at bounding box center [528, 348] width 419 height 46
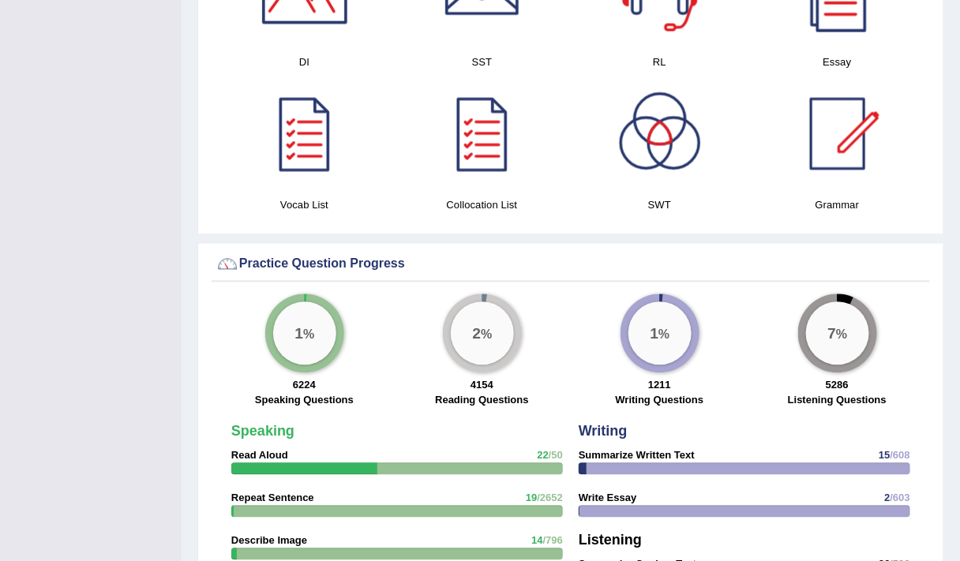
scroll to position [927, 0]
click at [917, 166] on link at bounding box center [837, 134] width 162 height 111
click at [925, 294] on div "7 % 5286 Listening Questions" at bounding box center [837, 352] width 178 height 117
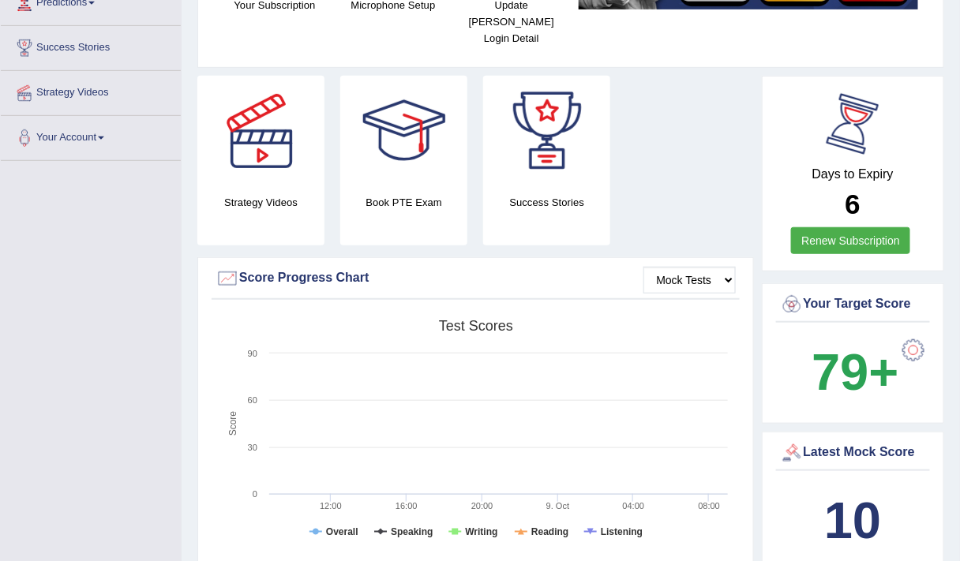
scroll to position [0, 0]
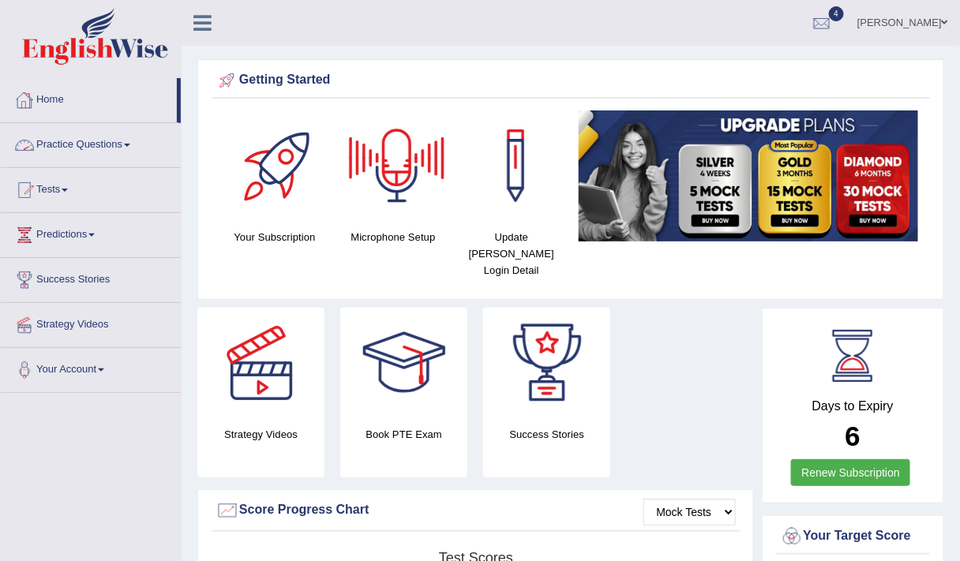
click at [74, 144] on link "Practice Questions" at bounding box center [91, 142] width 180 height 39
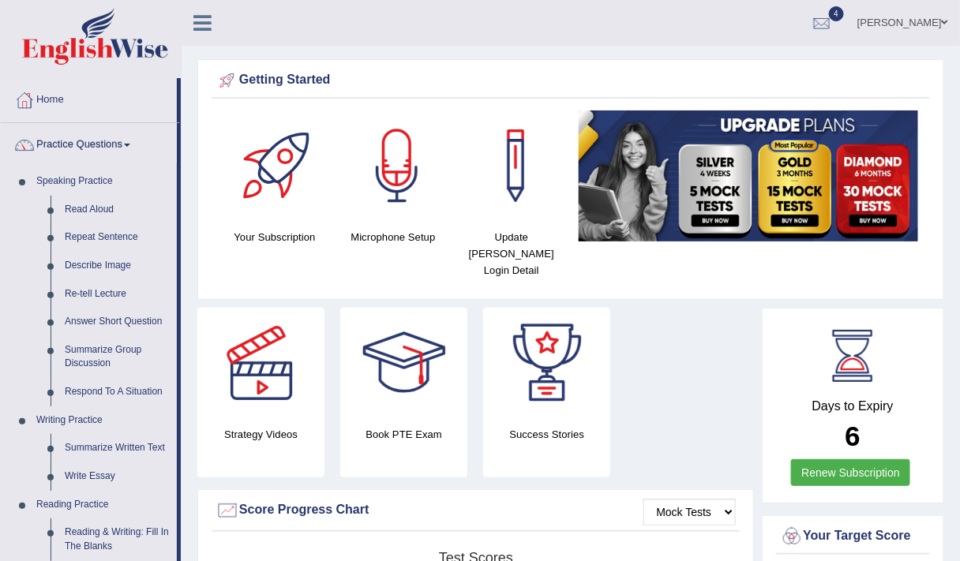
click at [77, 140] on link "Practice Questions" at bounding box center [89, 142] width 176 height 39
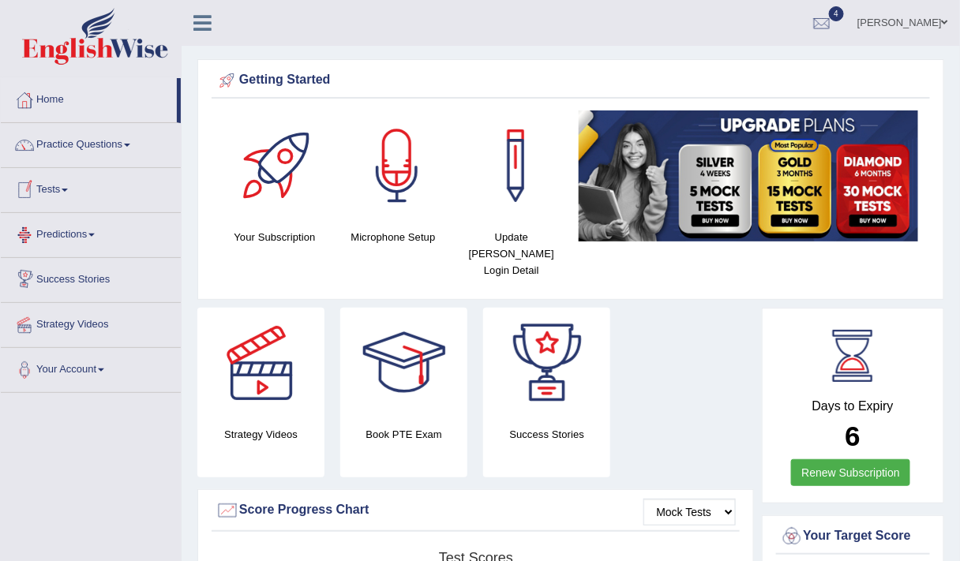
click at [54, 189] on link "Tests" at bounding box center [91, 187] width 180 height 39
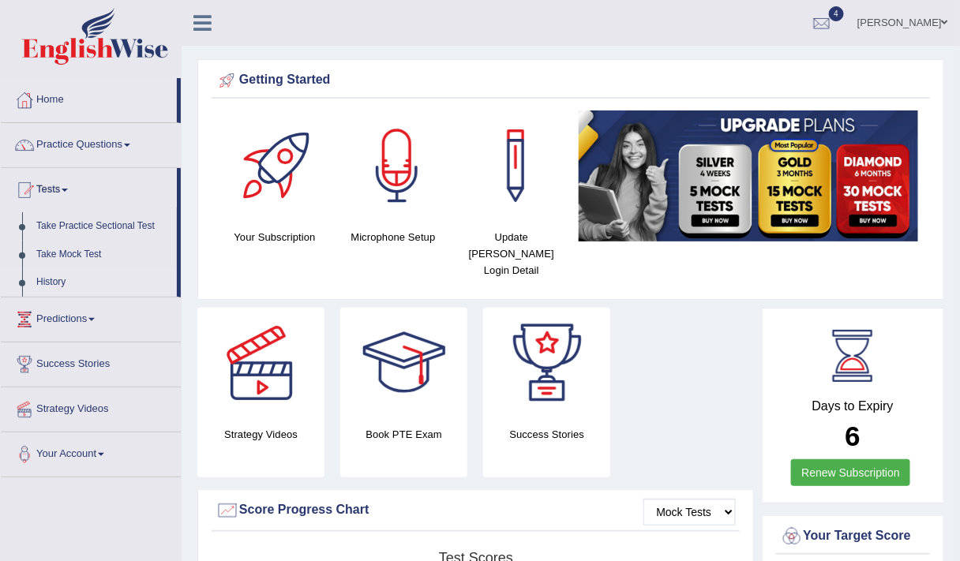
click at [54, 279] on link "History" at bounding box center [103, 282] width 148 height 28
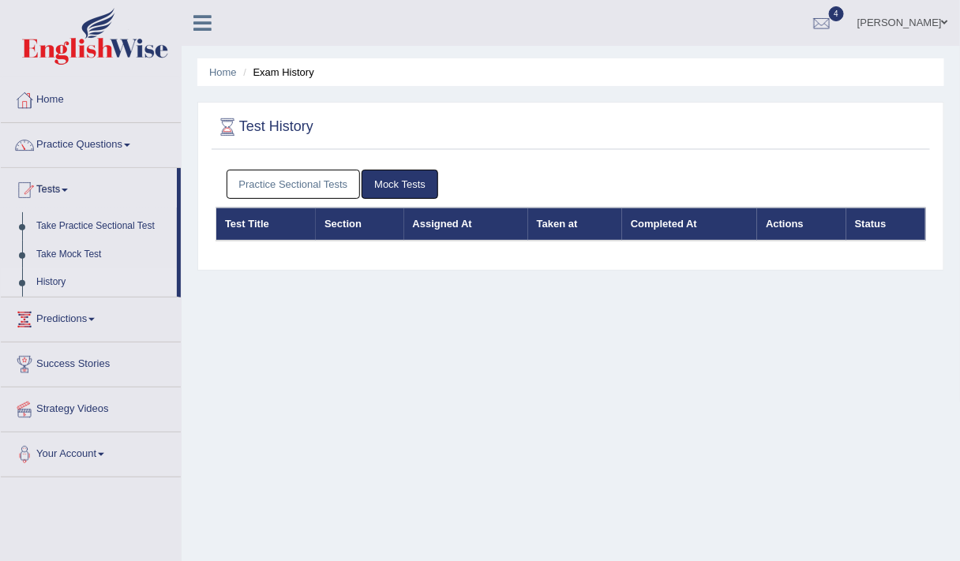
click at [253, 185] on link "Practice Sectional Tests" at bounding box center [294, 184] width 134 height 29
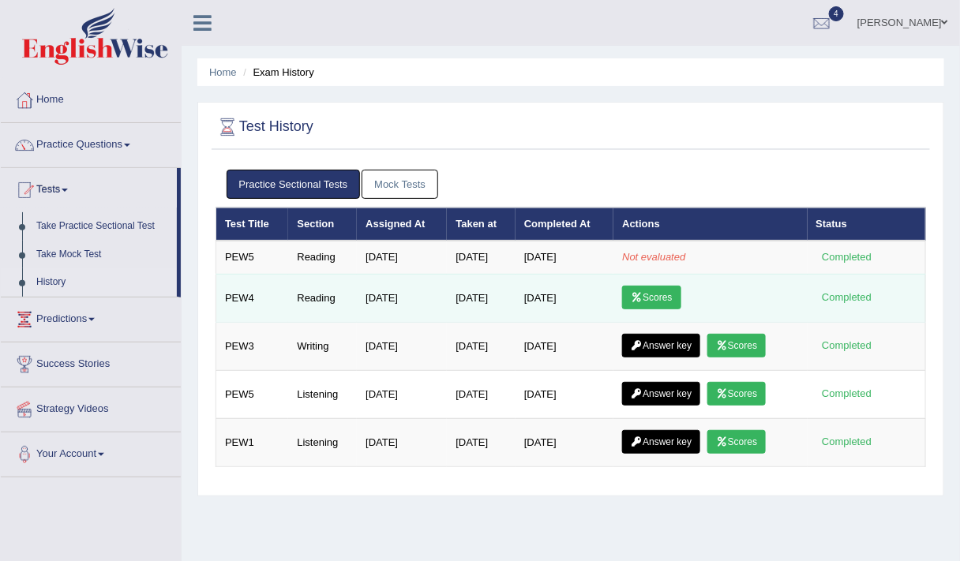
click at [652, 290] on link "Scores" at bounding box center [651, 298] width 58 height 24
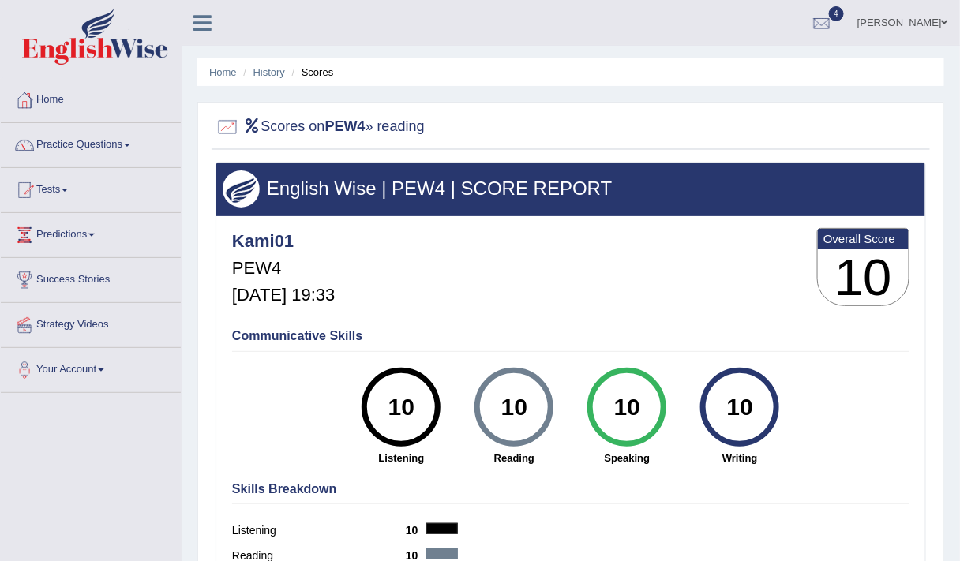
scroll to position [100, 0]
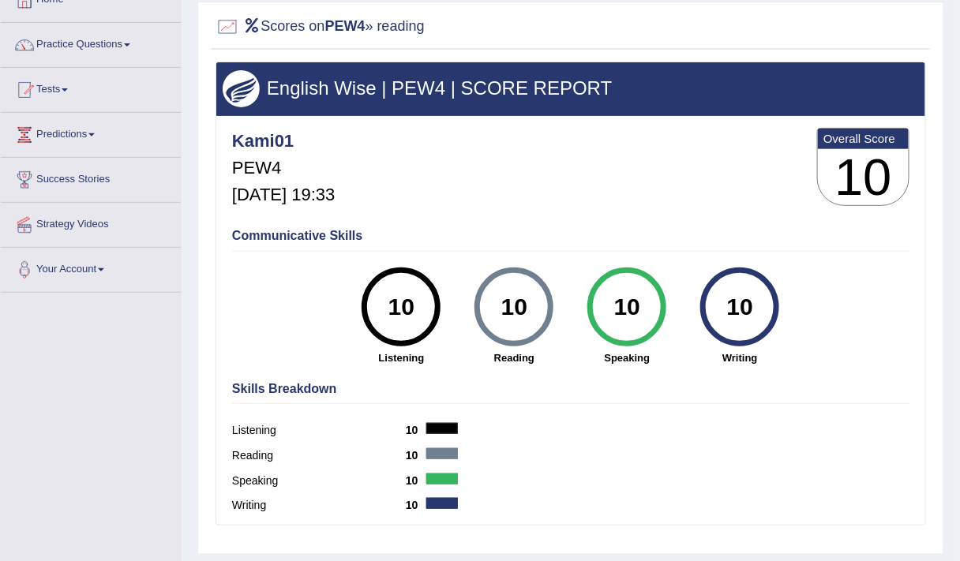
click at [652, 290] on div "10" at bounding box center [627, 307] width 58 height 66
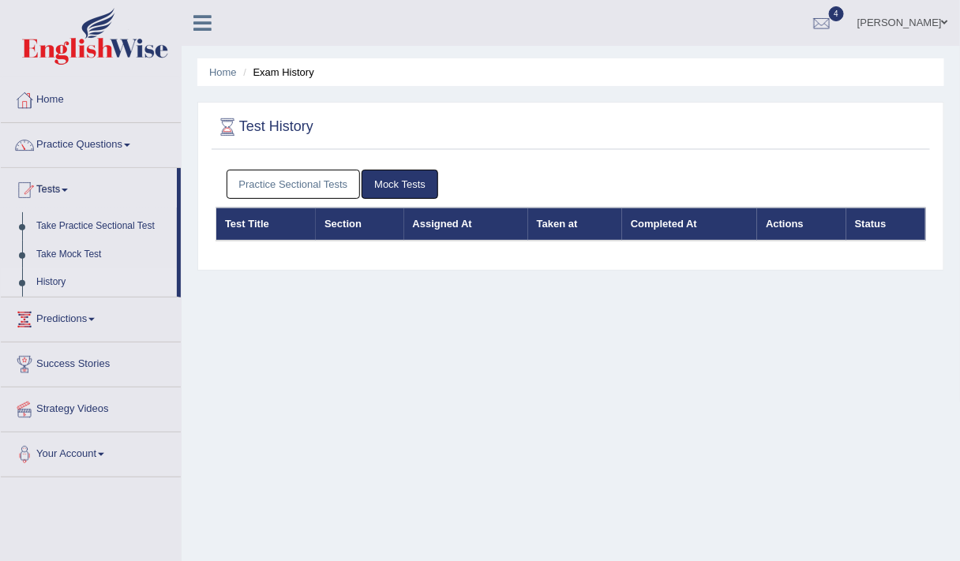
click at [324, 182] on link "Practice Sectional Tests" at bounding box center [294, 184] width 134 height 29
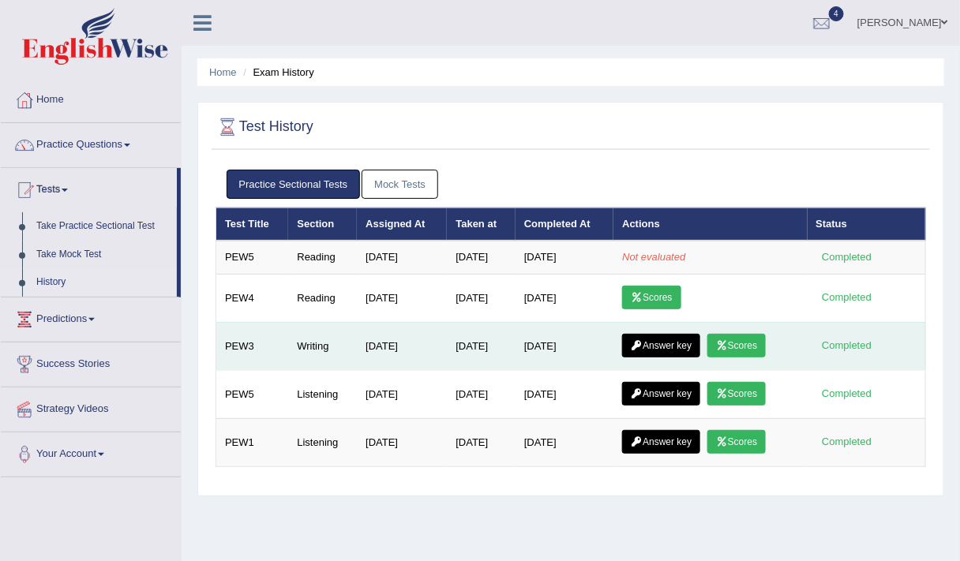
click at [678, 343] on link "Answer key" at bounding box center [661, 346] width 78 height 24
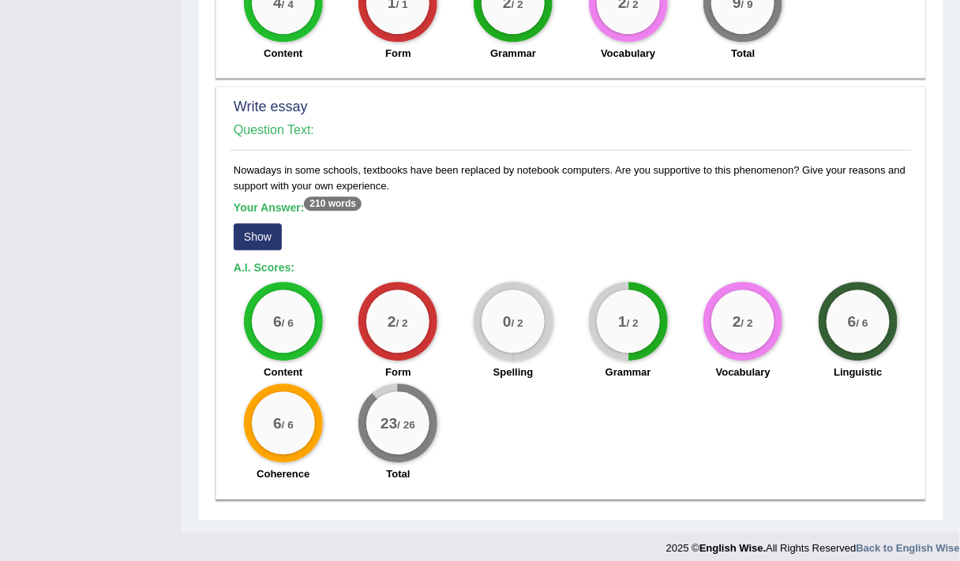
scroll to position [1138, 0]
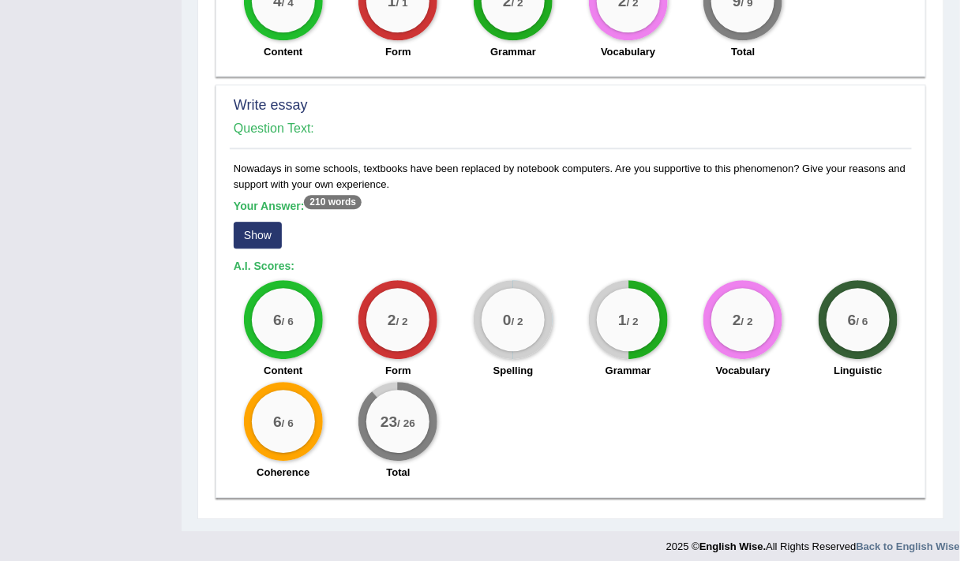
click at [267, 227] on button "Show" at bounding box center [258, 235] width 48 height 27
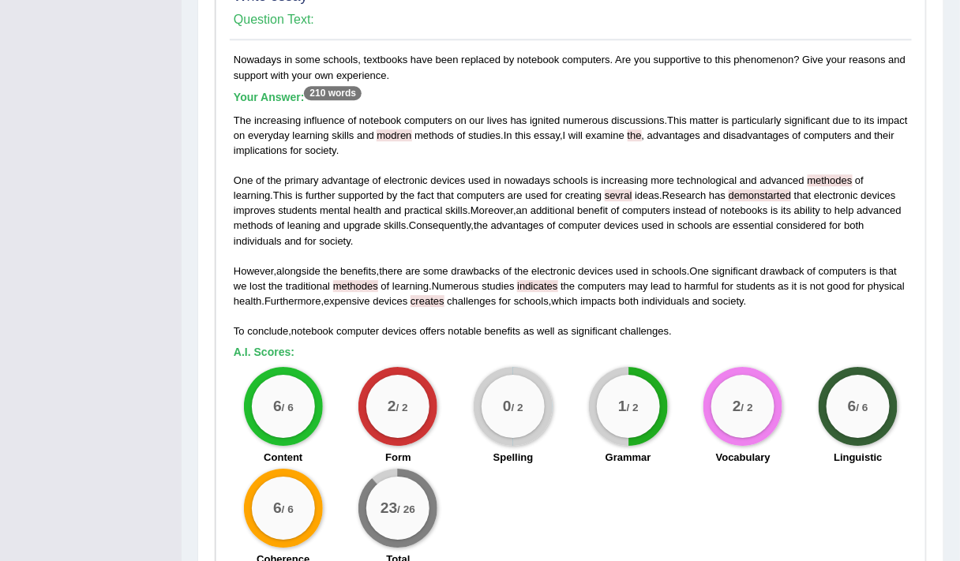
scroll to position [1251, 0]
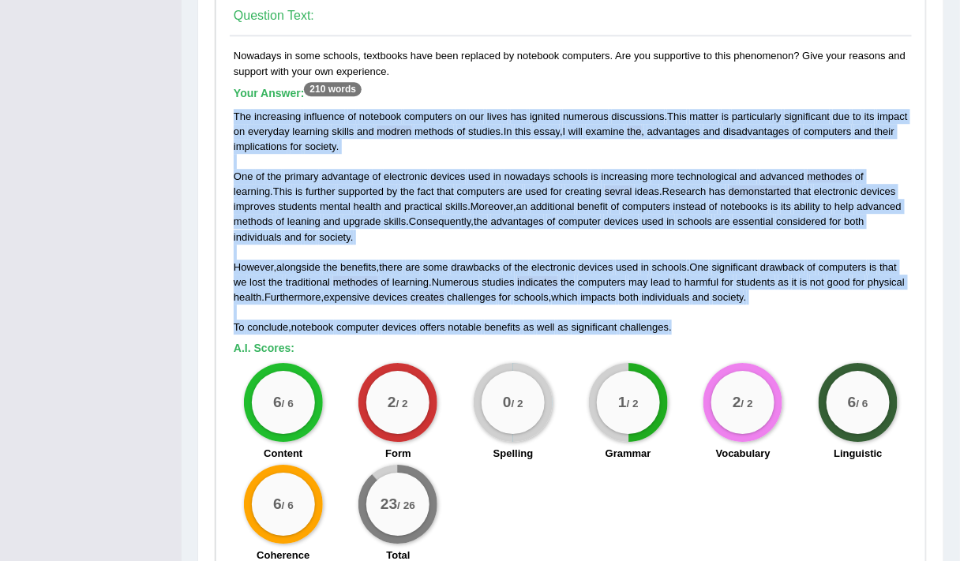
drag, startPoint x: 233, startPoint y: 105, endPoint x: 685, endPoint y: 317, distance: 499.0
click at [685, 317] on div "The increasing influence of notebook computers on our lives has ignited numerou…" at bounding box center [571, 222] width 674 height 227
click at [448, 266] on div "The increasing influence of notebook computers on our lives has ignited numerou…" at bounding box center [571, 222] width 674 height 227
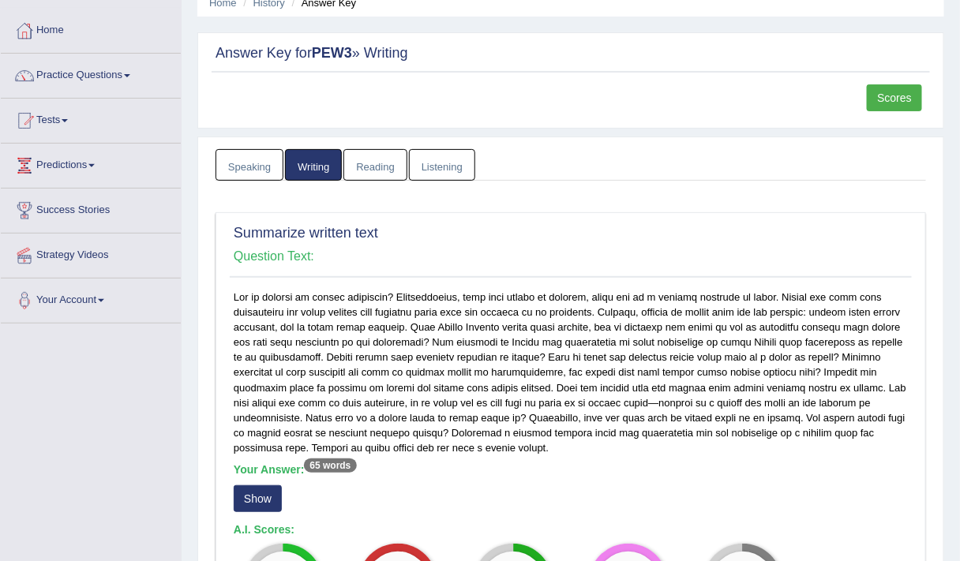
scroll to position [0, 0]
